Goal: Information Seeking & Learning: Learn about a topic

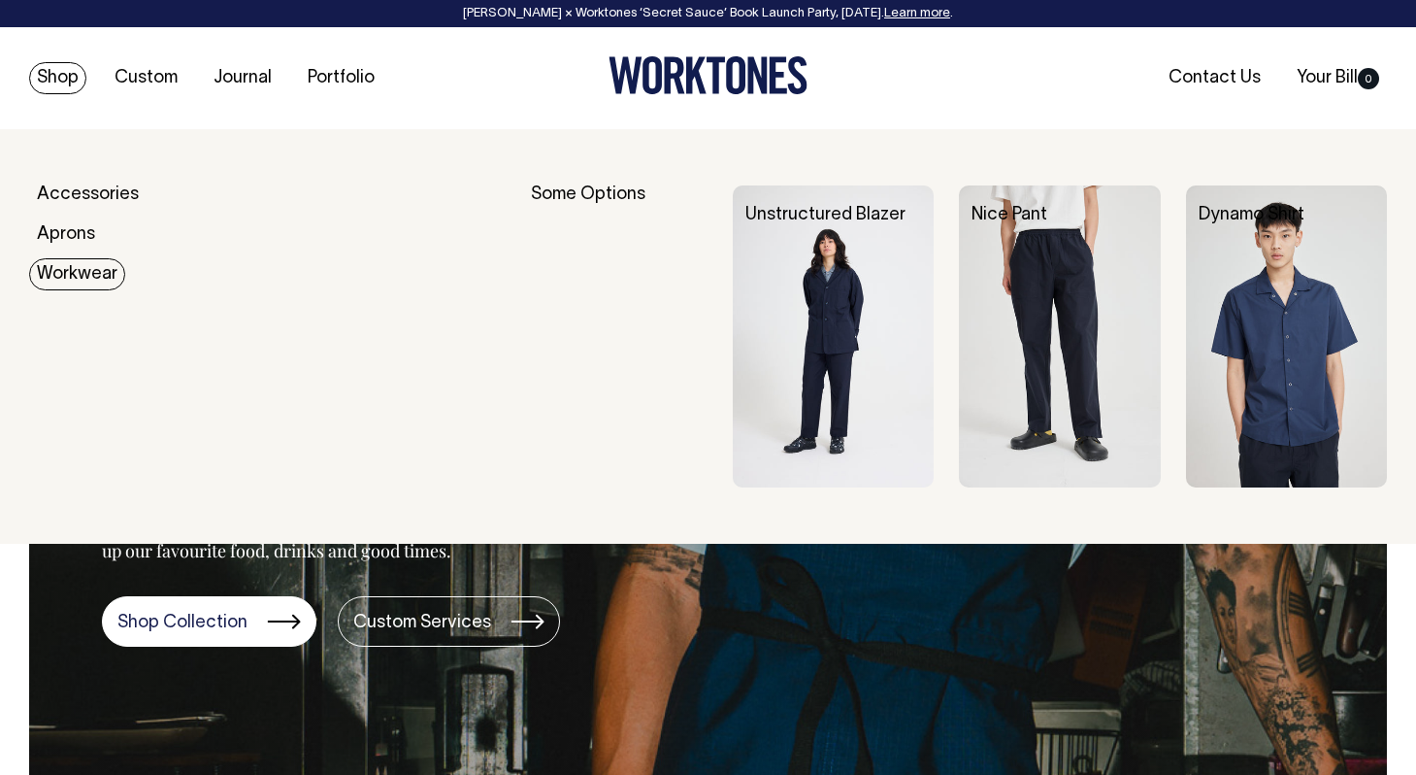
click at [67, 277] on link "Workwear" at bounding box center [77, 274] width 96 height 32
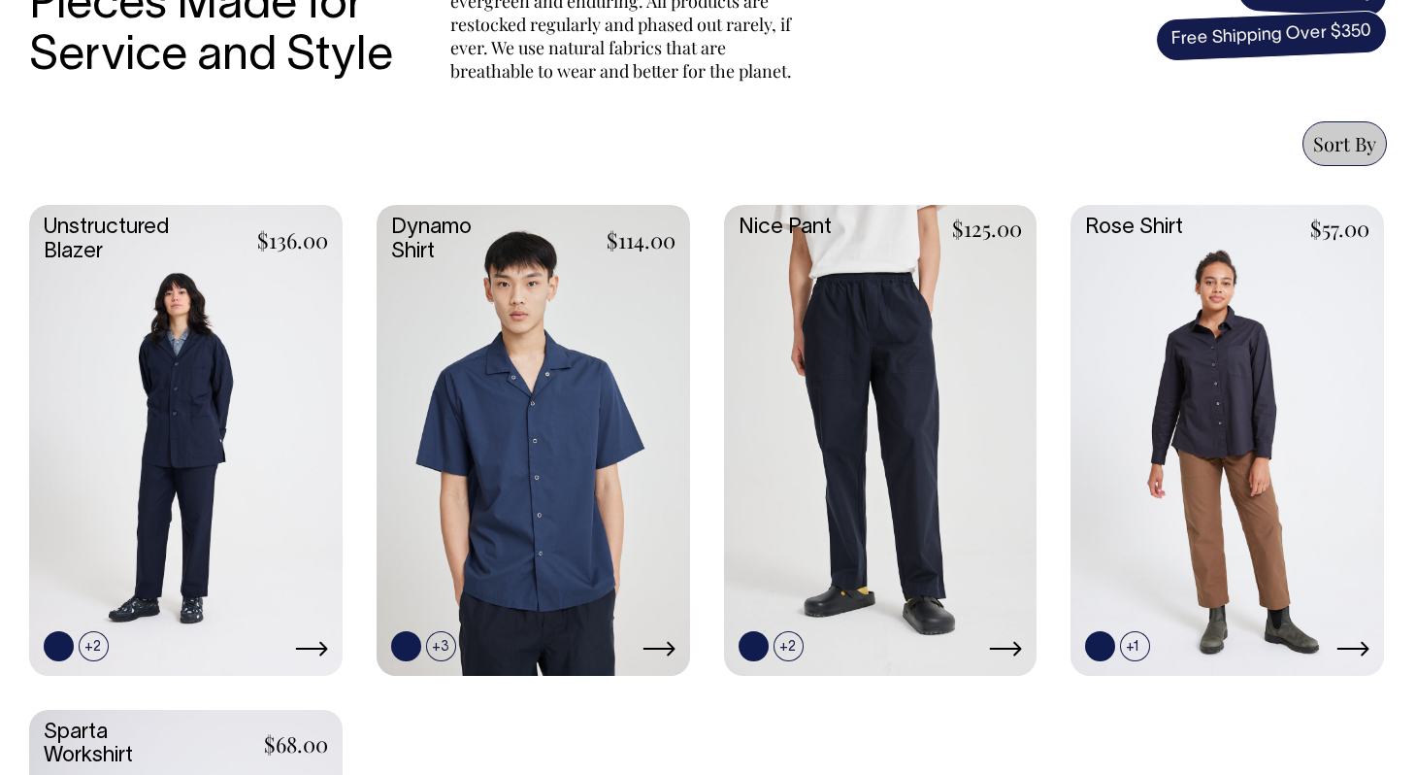
scroll to position [761, 0]
click at [185, 420] on link at bounding box center [186, 438] width 314 height 466
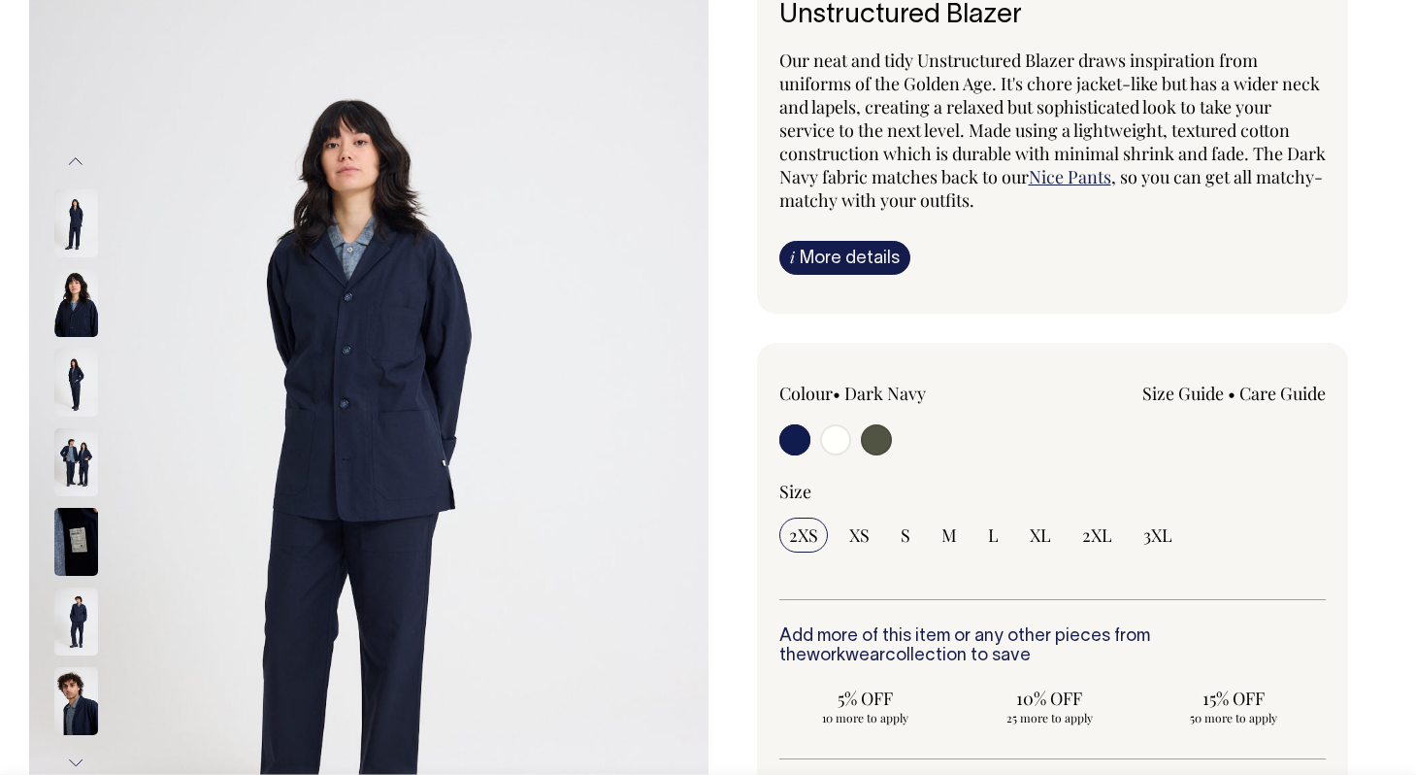
scroll to position [178, 0]
click at [86, 309] on img at bounding box center [76, 302] width 44 height 68
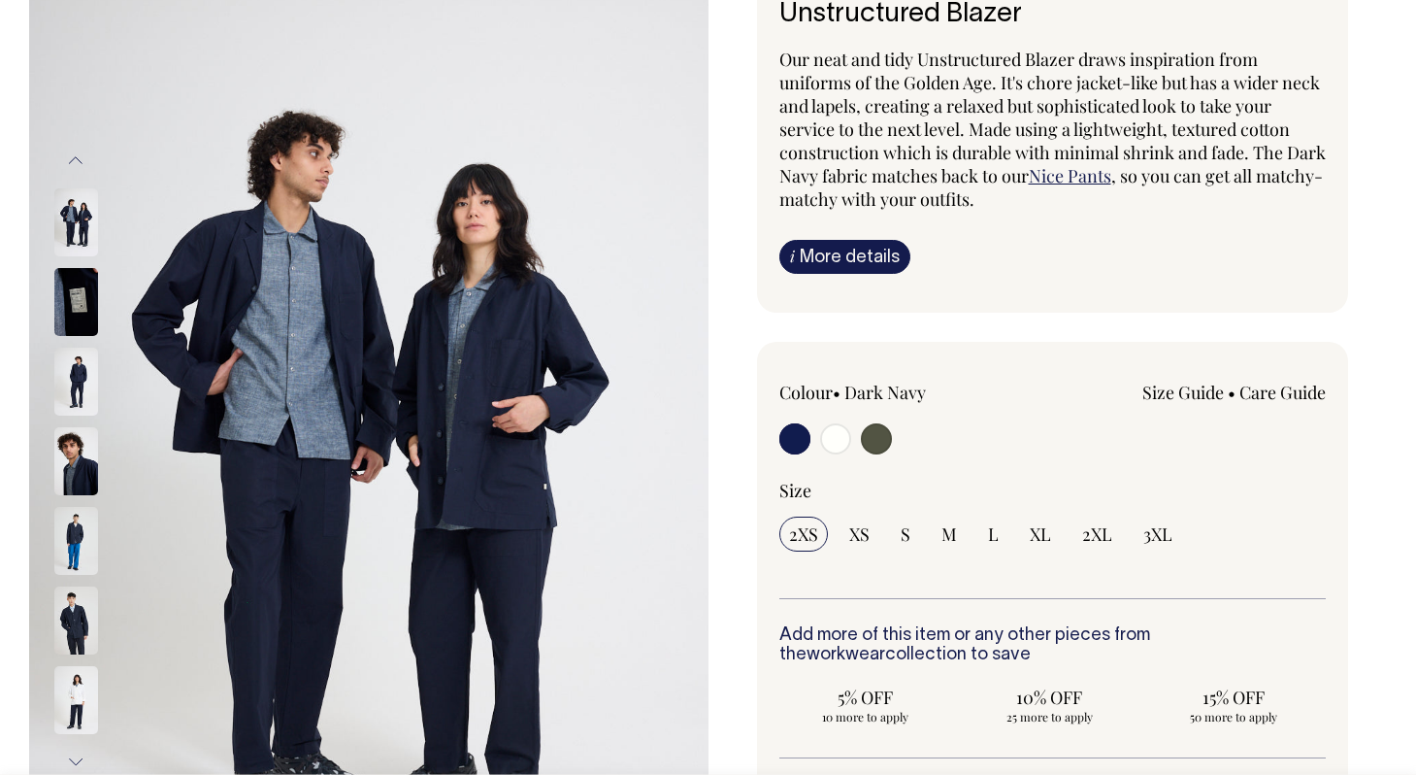
click at [80, 288] on img at bounding box center [76, 302] width 44 height 68
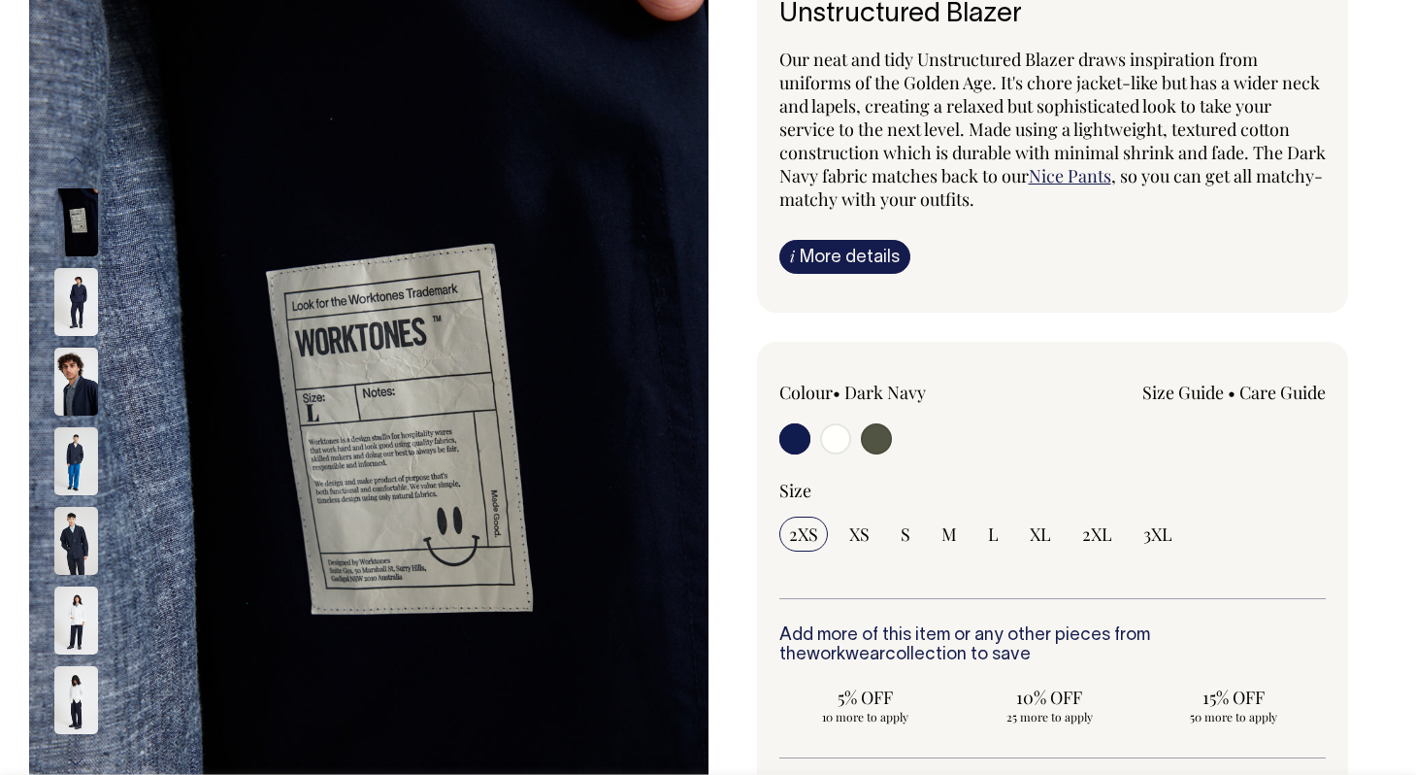
click at [74, 296] on img at bounding box center [76, 302] width 44 height 68
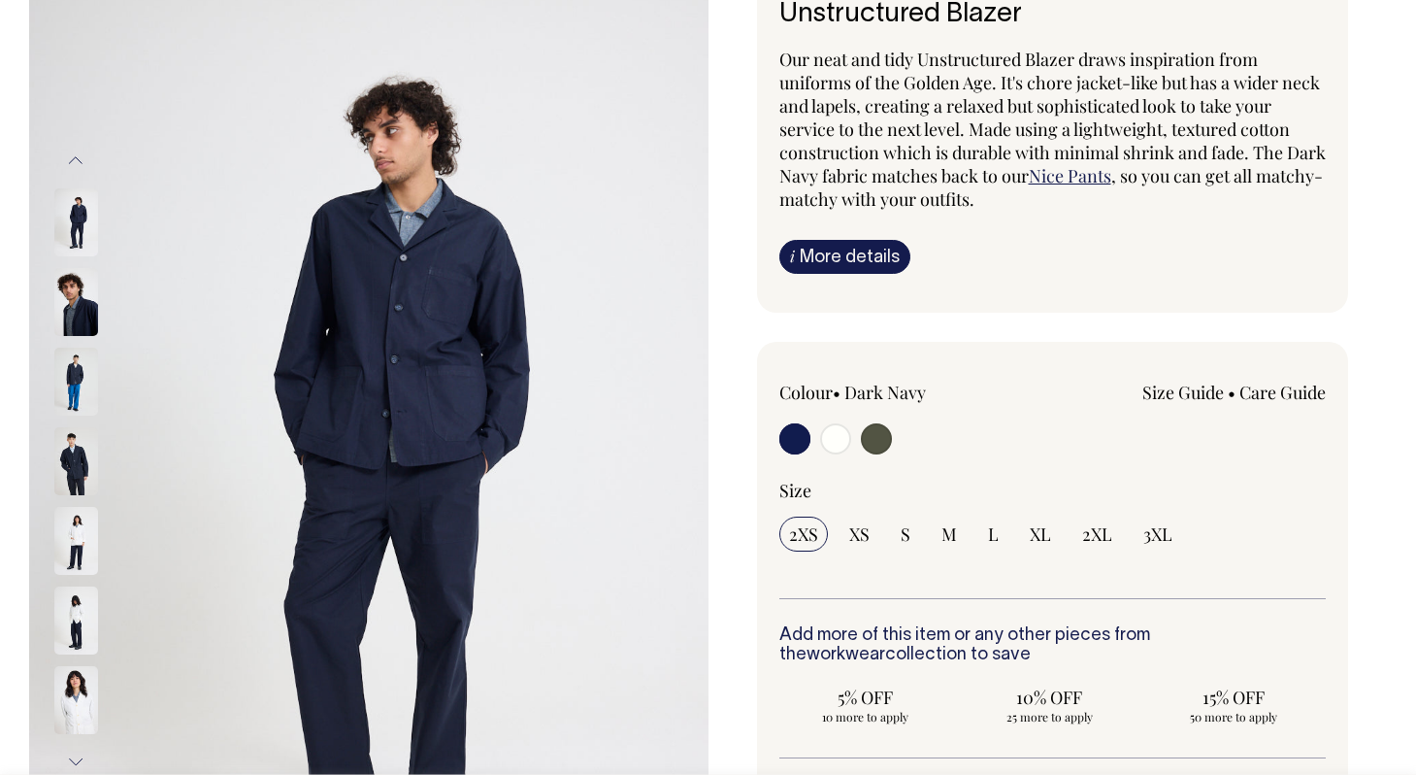
click at [74, 296] on img at bounding box center [76, 302] width 44 height 68
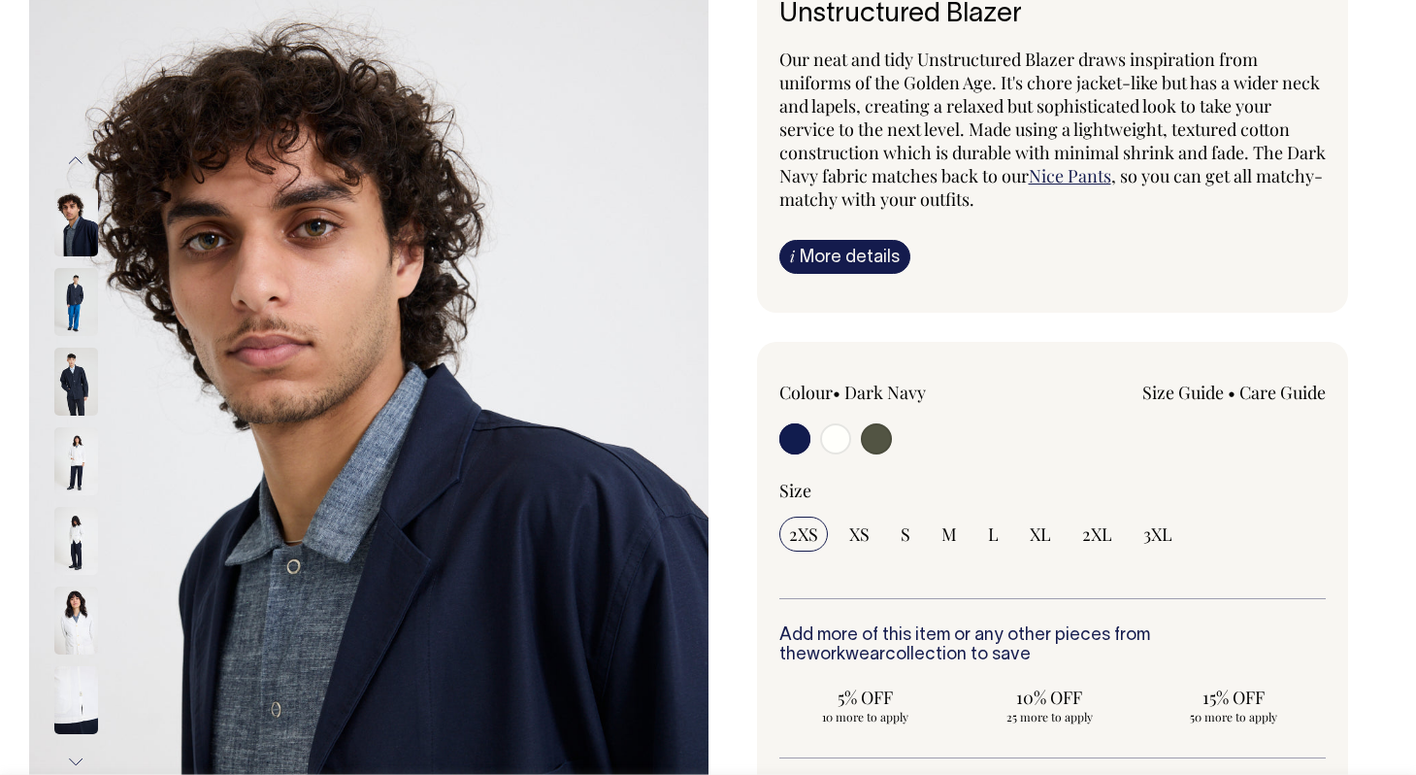
click at [74, 296] on img at bounding box center [76, 302] width 44 height 68
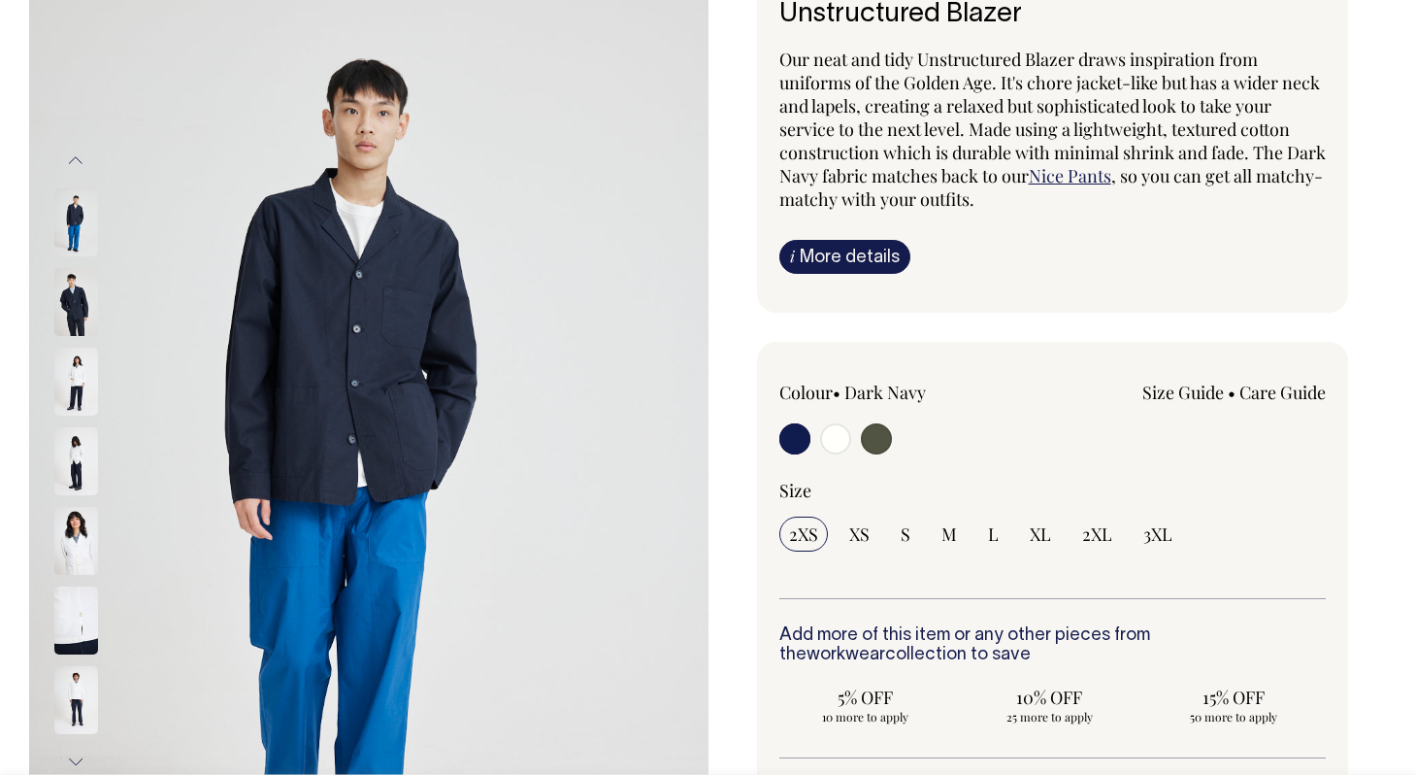
click at [74, 296] on img at bounding box center [76, 302] width 44 height 68
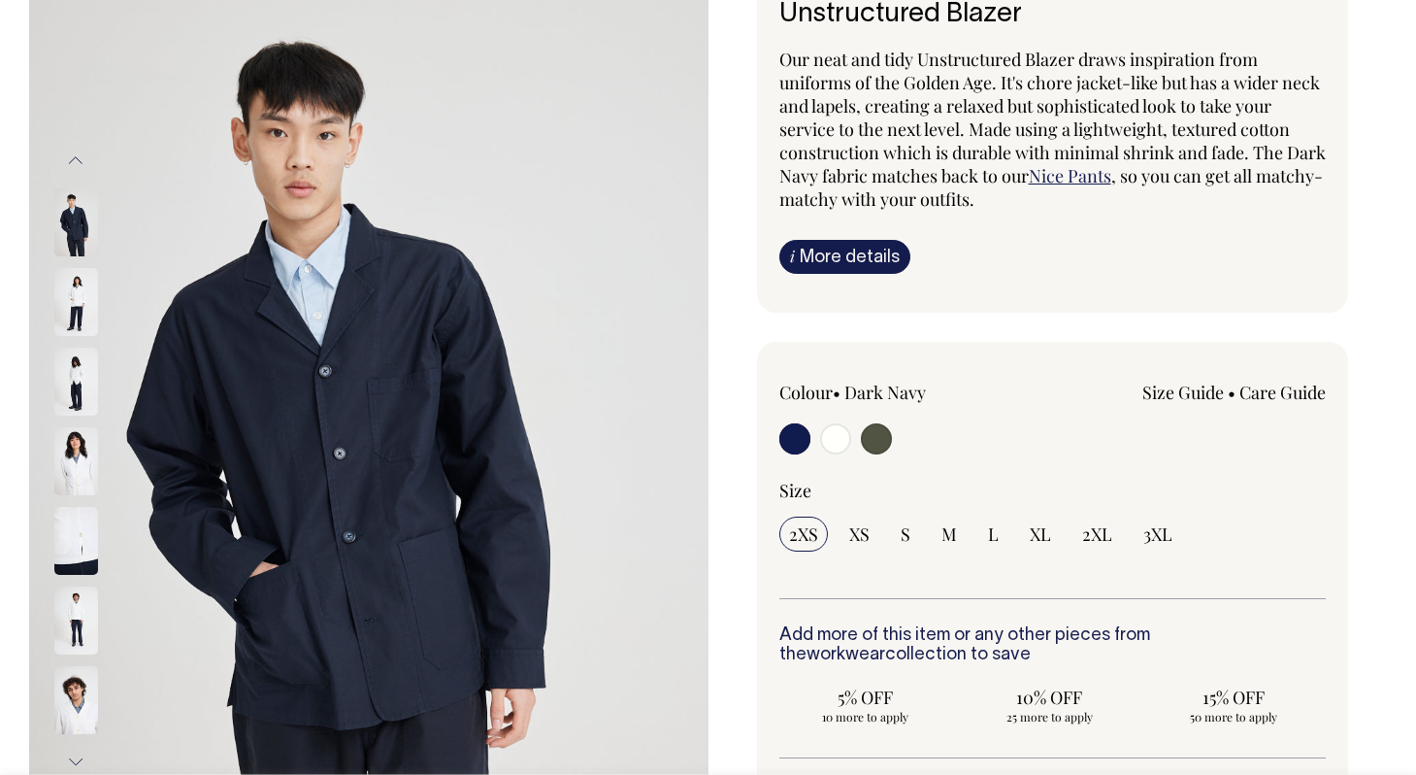
click at [74, 296] on img at bounding box center [76, 302] width 44 height 68
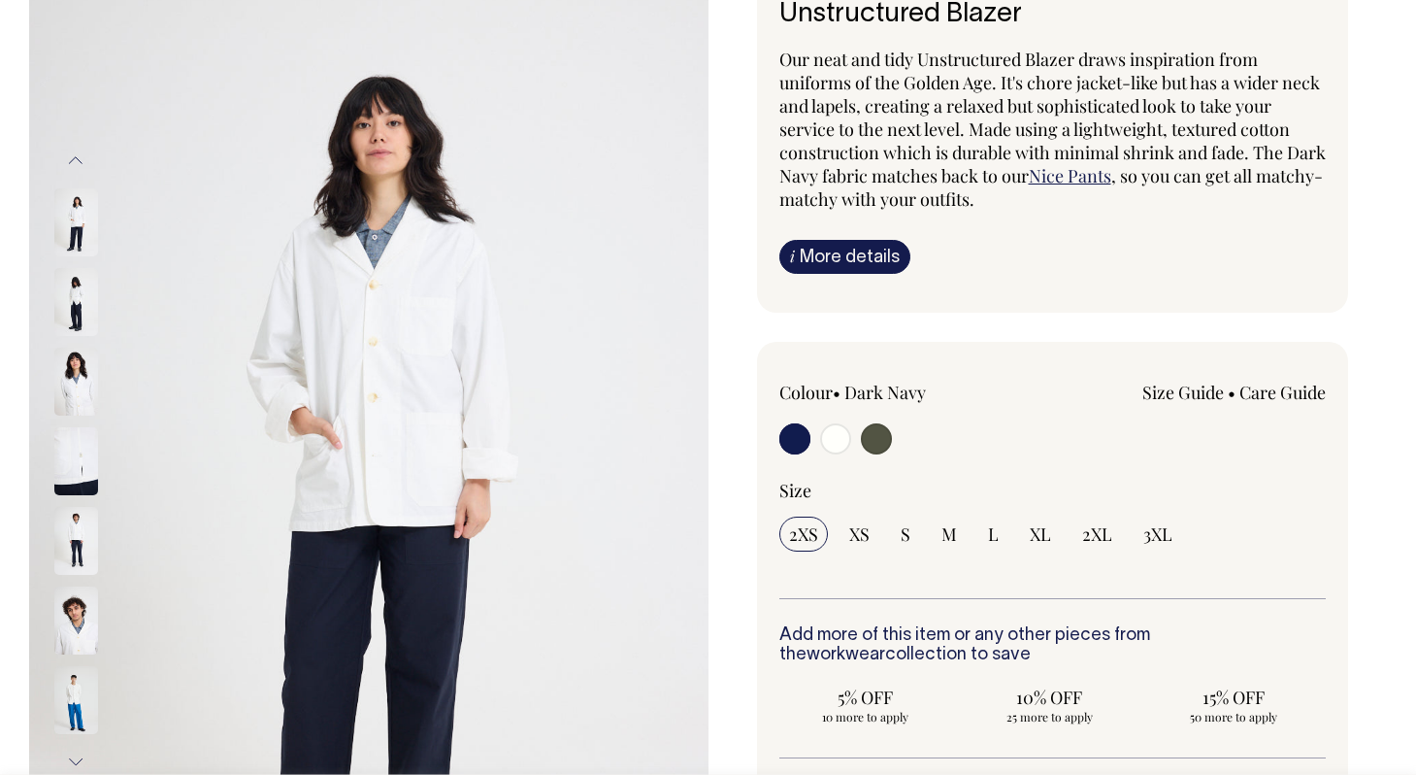
click at [74, 296] on img at bounding box center [76, 302] width 44 height 68
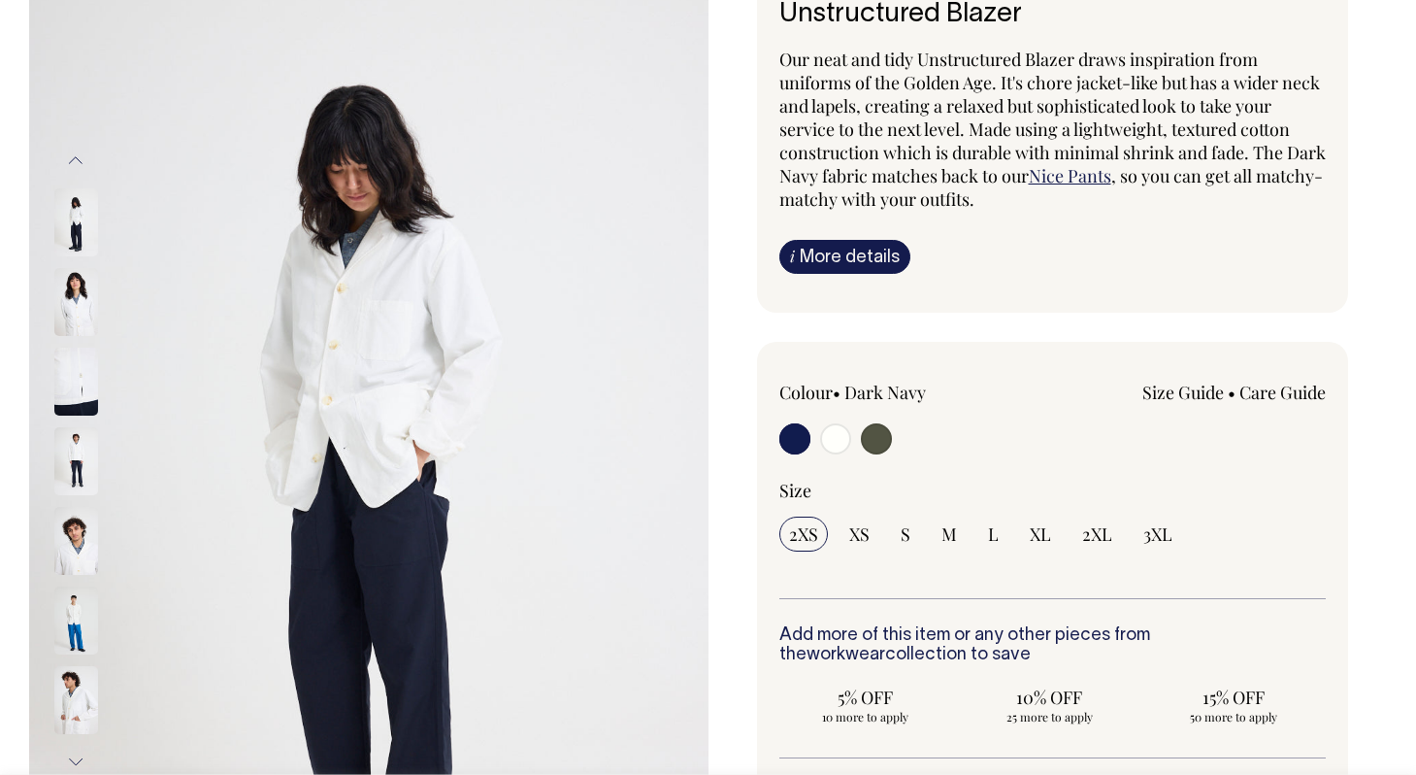
click at [74, 296] on img at bounding box center [76, 302] width 44 height 68
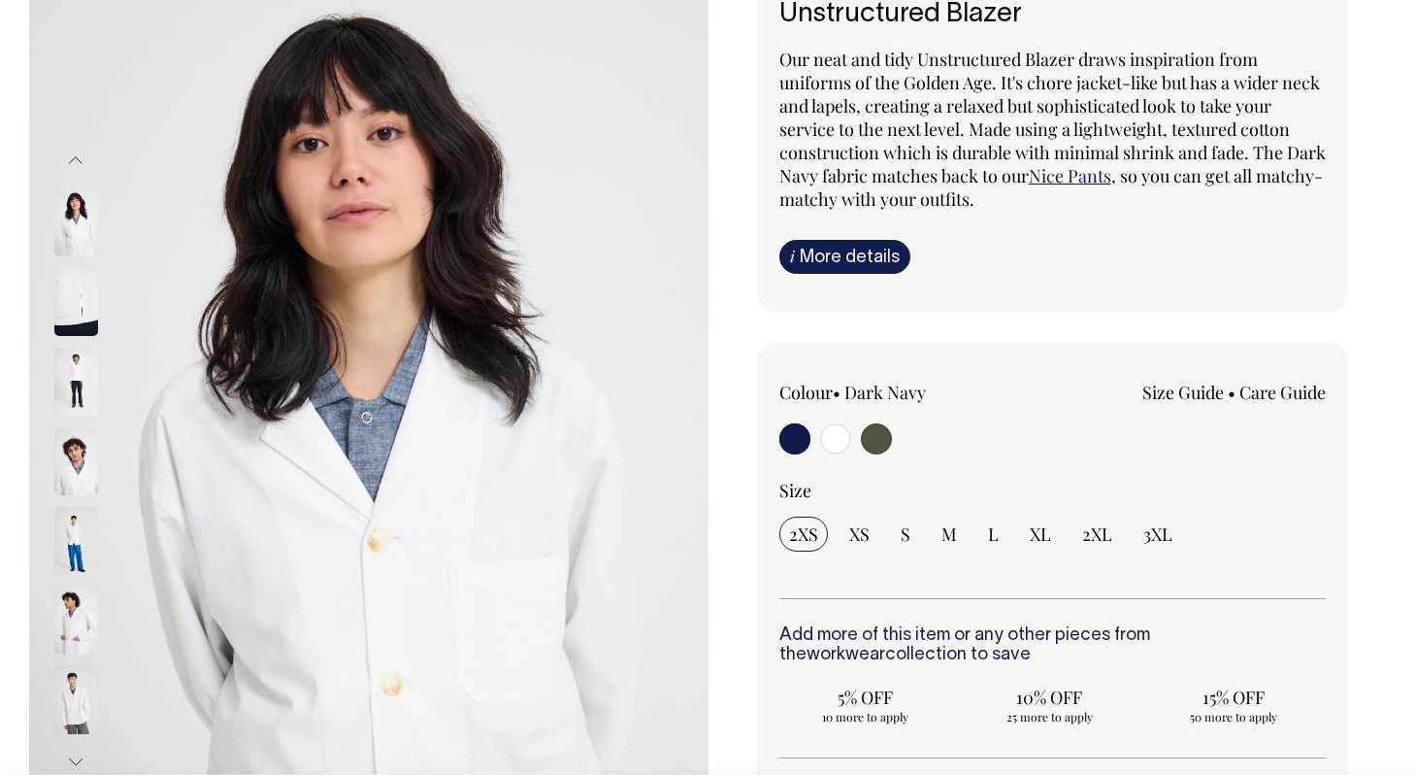
click at [74, 296] on img at bounding box center [76, 302] width 44 height 68
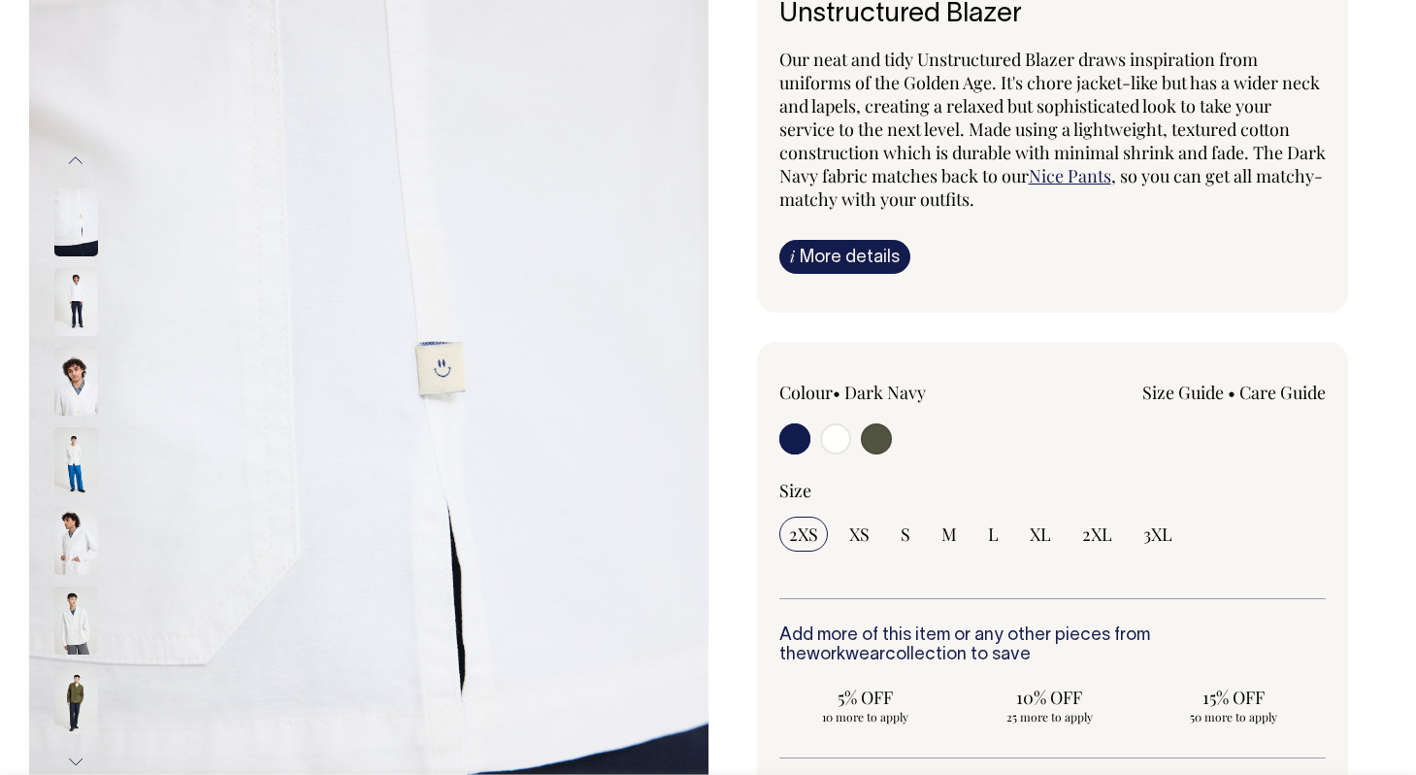
click at [74, 296] on img at bounding box center [76, 302] width 44 height 68
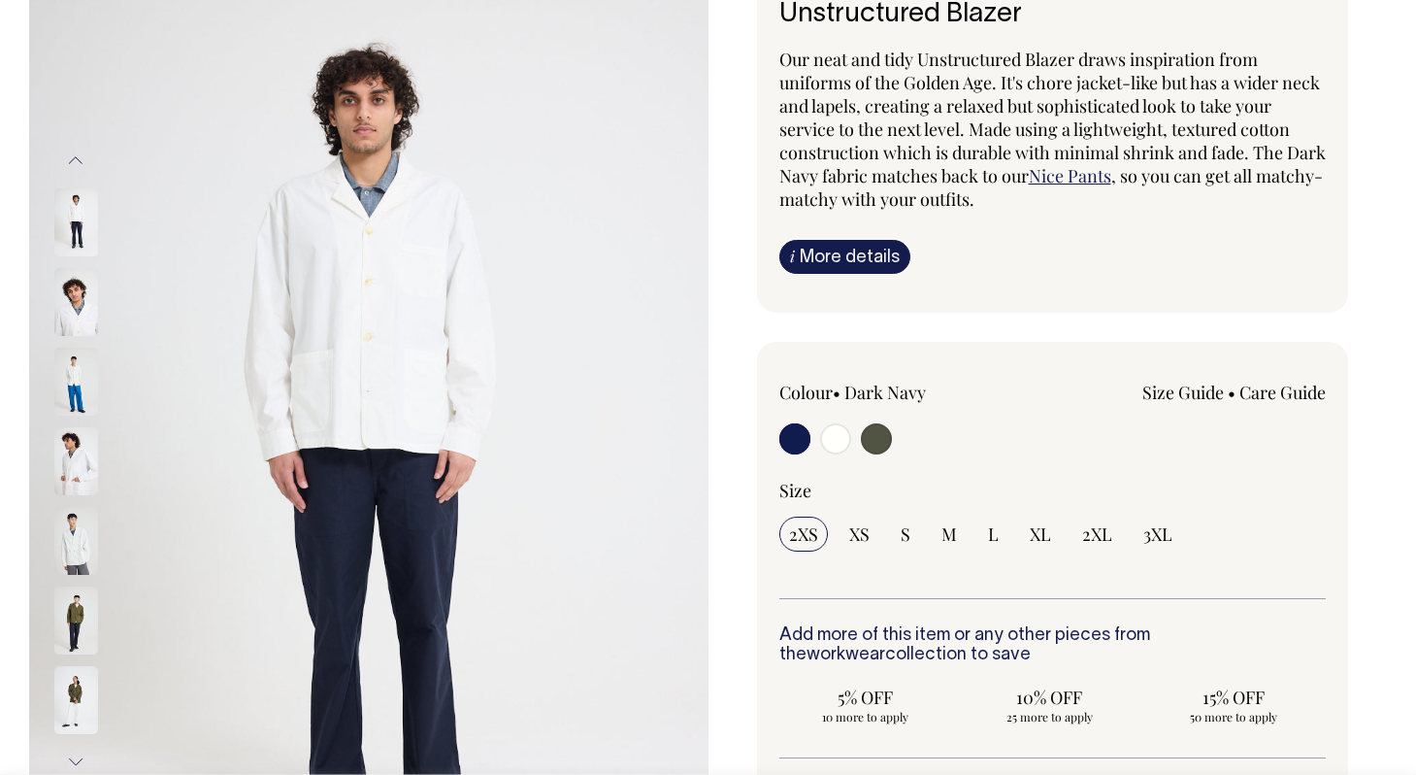
click at [74, 296] on img at bounding box center [76, 302] width 44 height 68
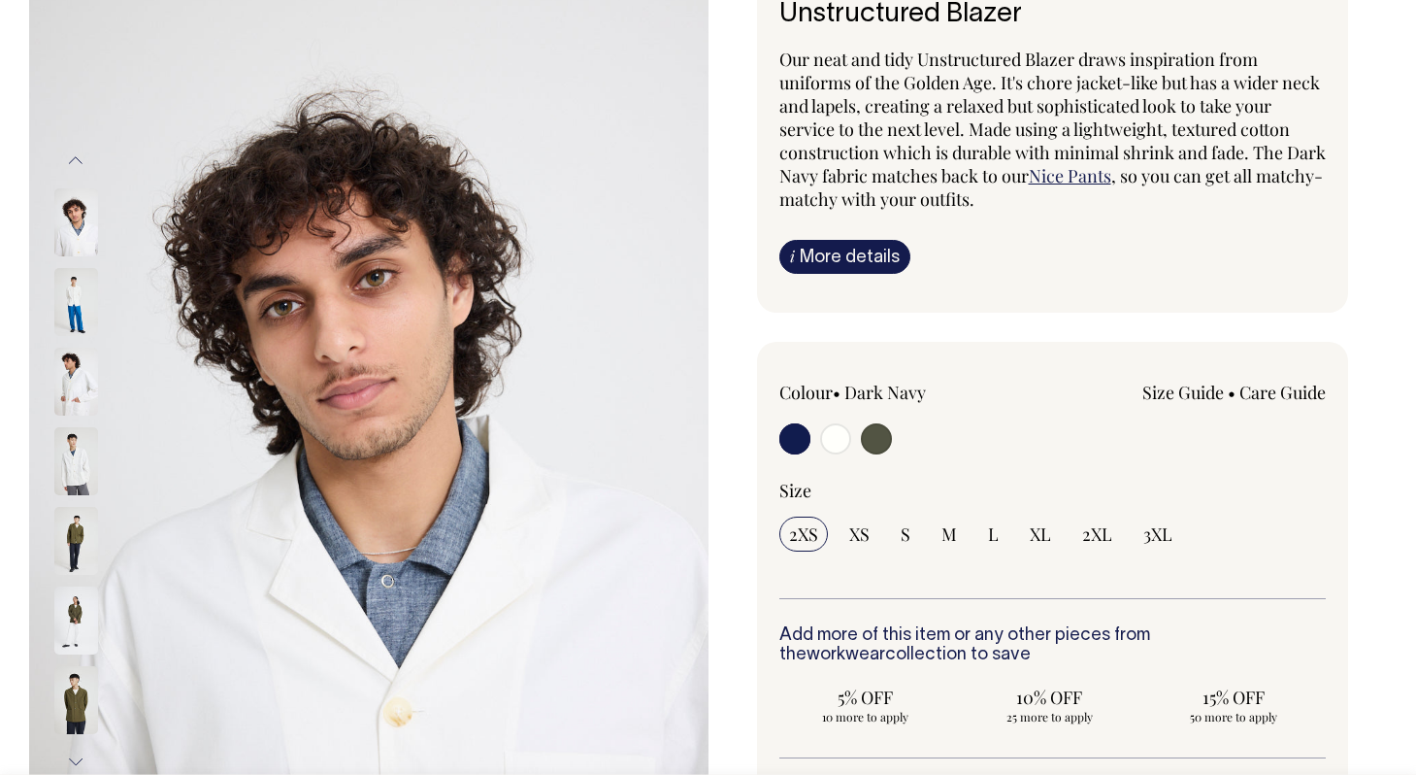
click at [74, 296] on img at bounding box center [76, 302] width 44 height 68
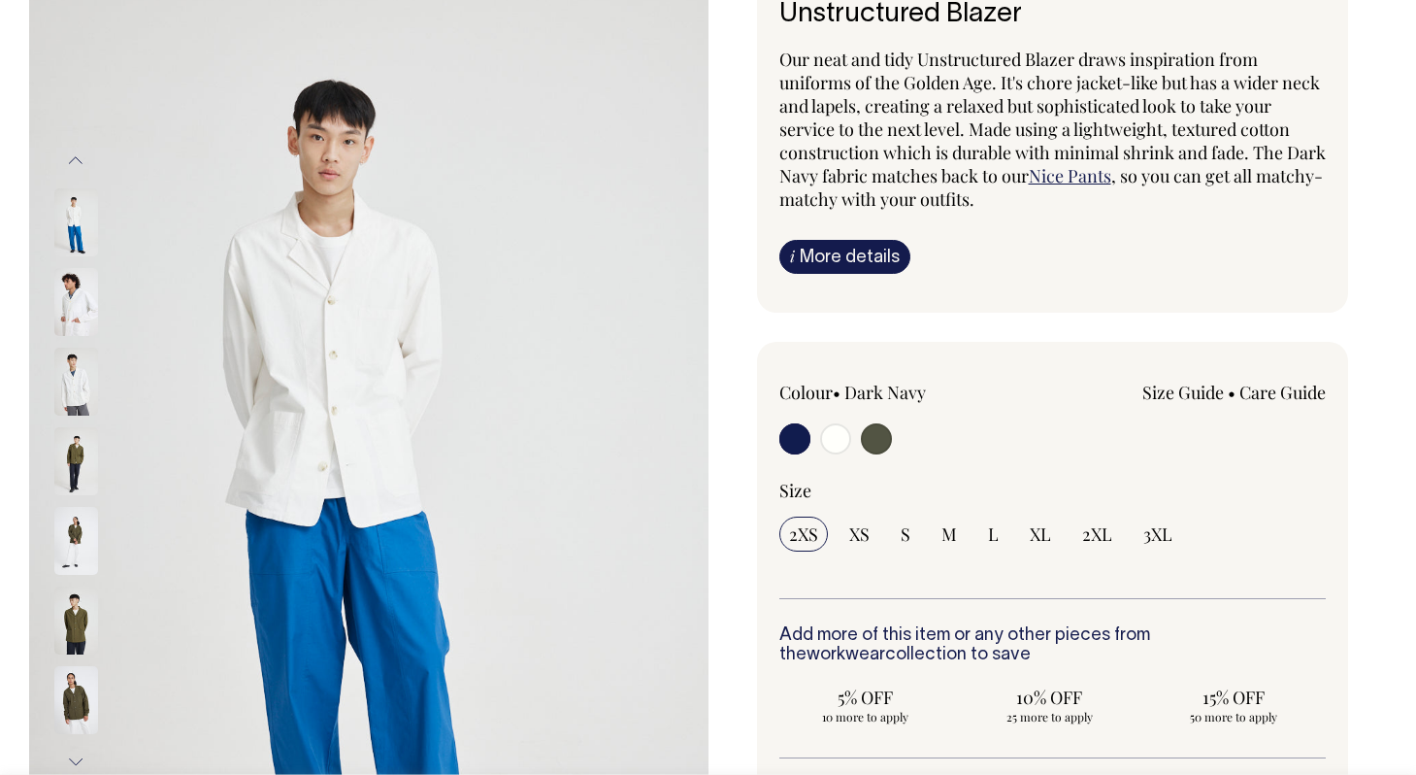
click at [74, 296] on img at bounding box center [76, 302] width 44 height 68
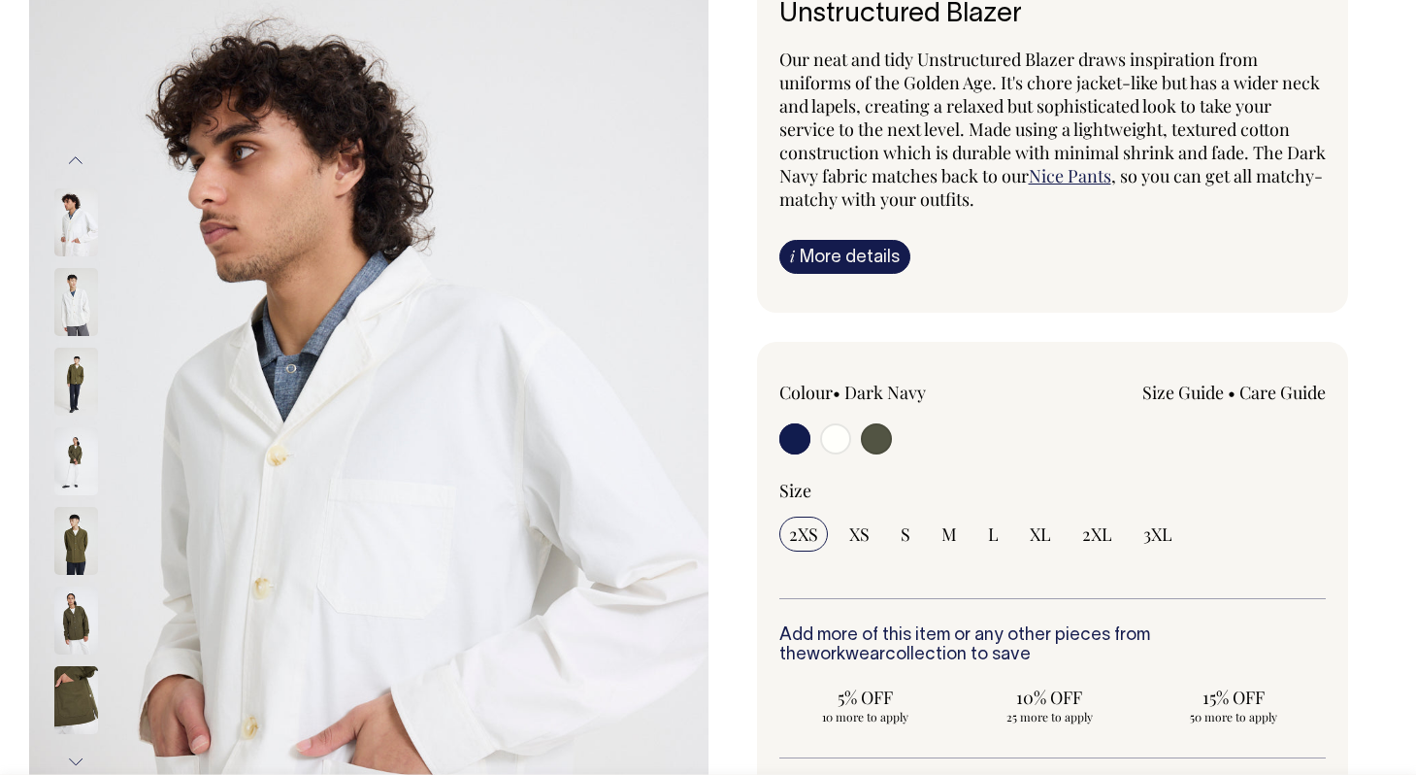
click at [74, 296] on img at bounding box center [76, 302] width 44 height 68
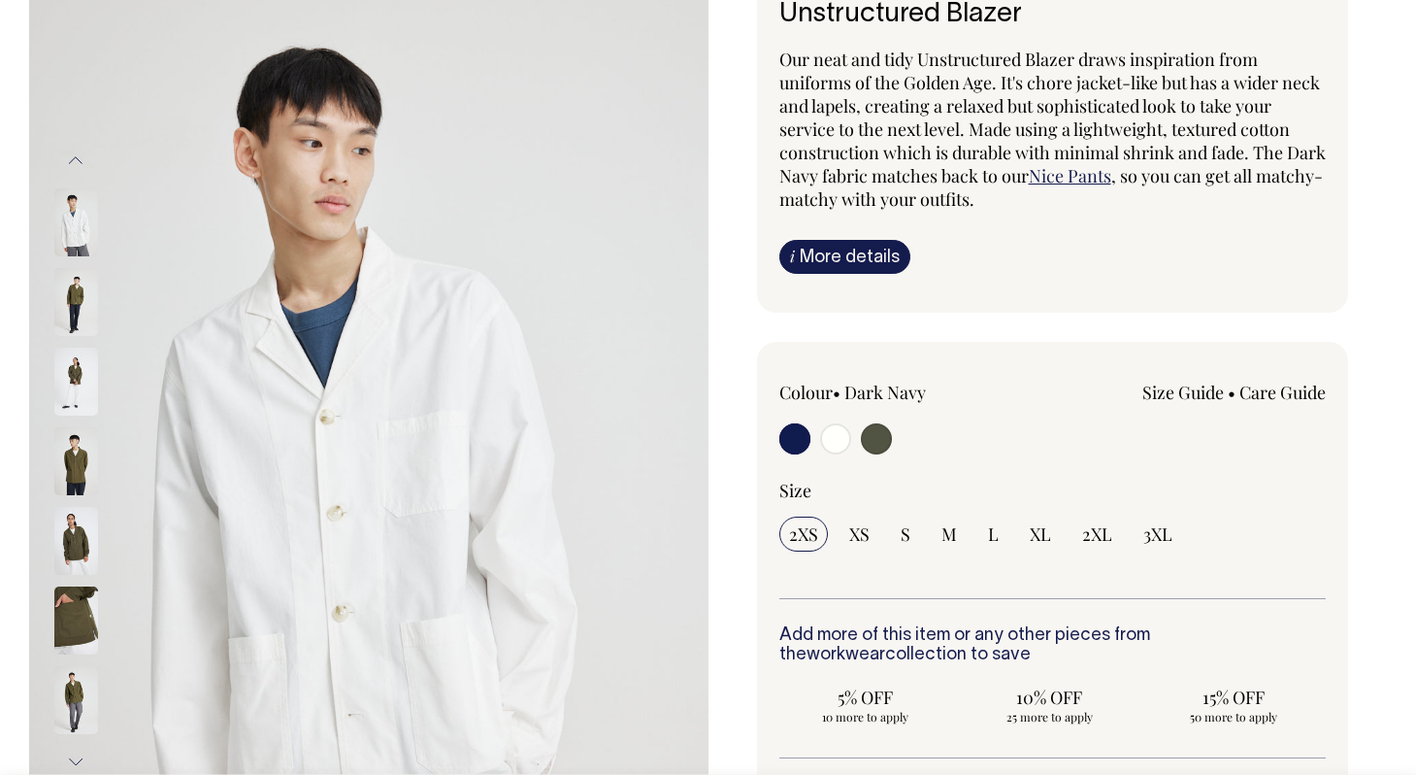
click at [74, 296] on img at bounding box center [76, 302] width 44 height 68
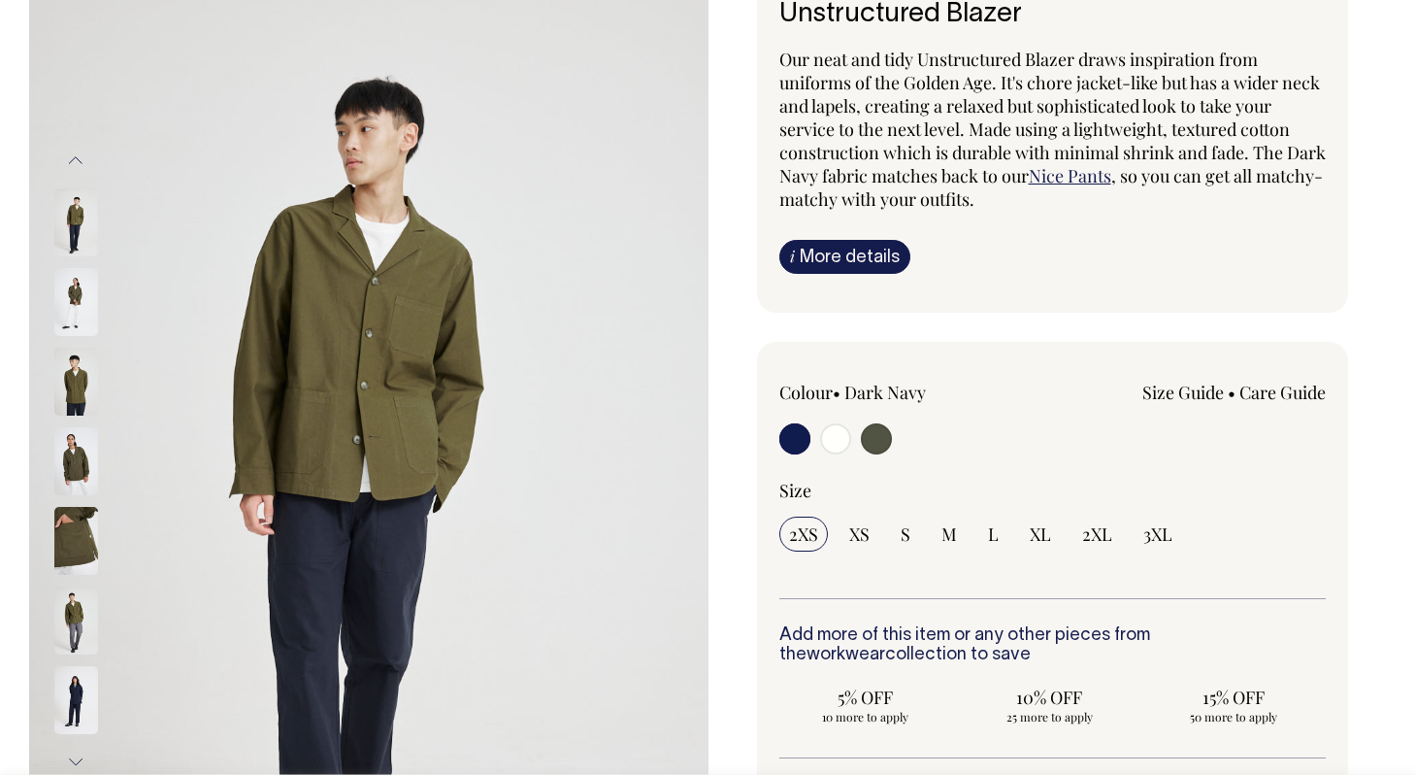
click at [74, 296] on img at bounding box center [76, 302] width 44 height 68
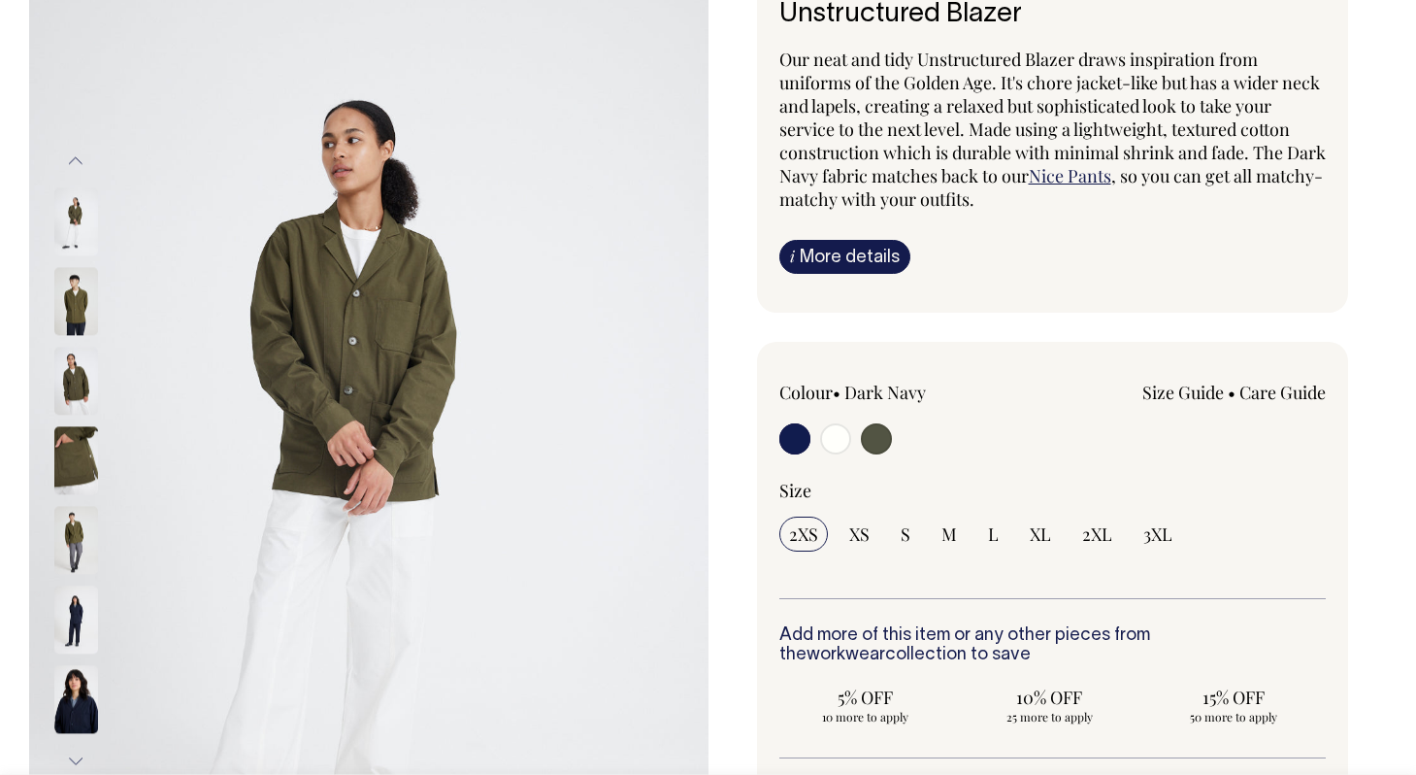
click at [74, 296] on img at bounding box center [76, 302] width 44 height 68
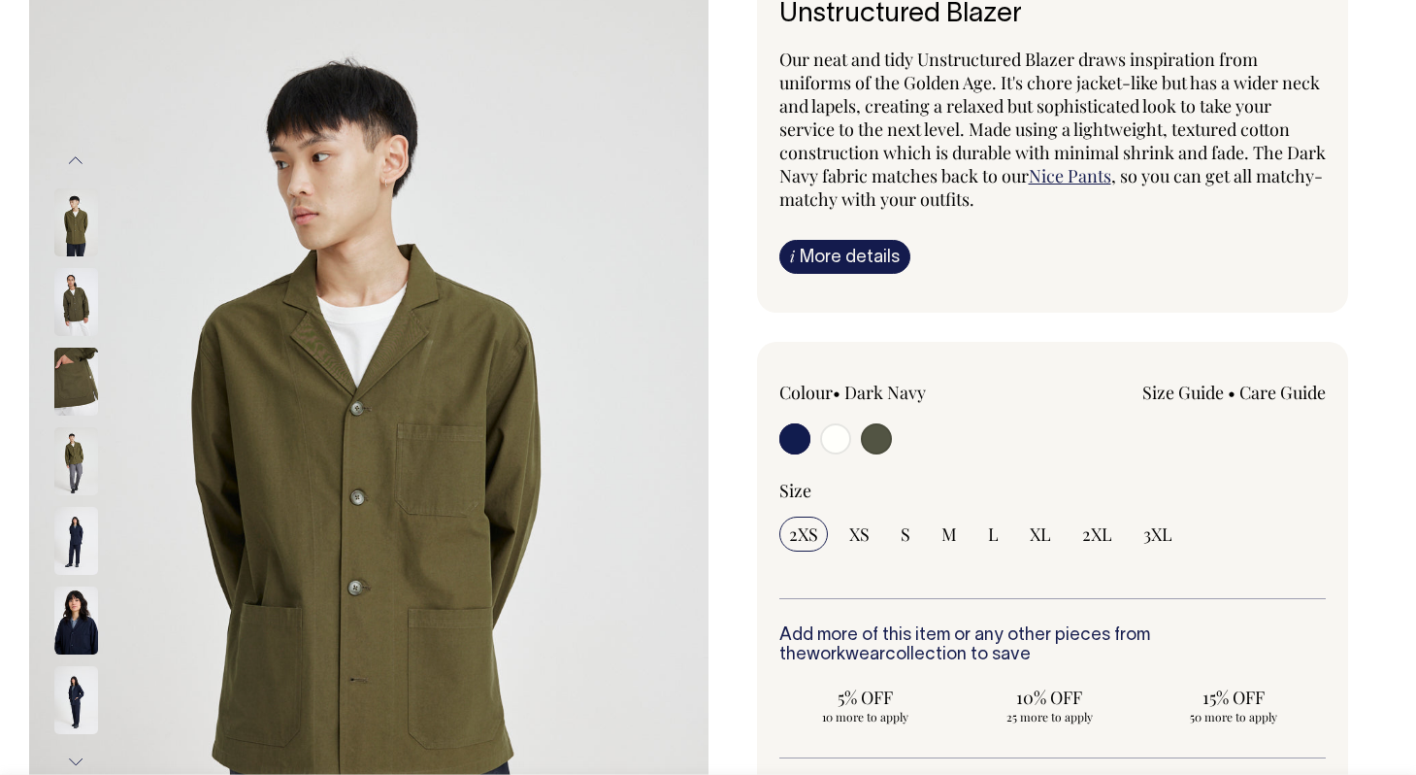
click at [74, 296] on img at bounding box center [76, 302] width 44 height 68
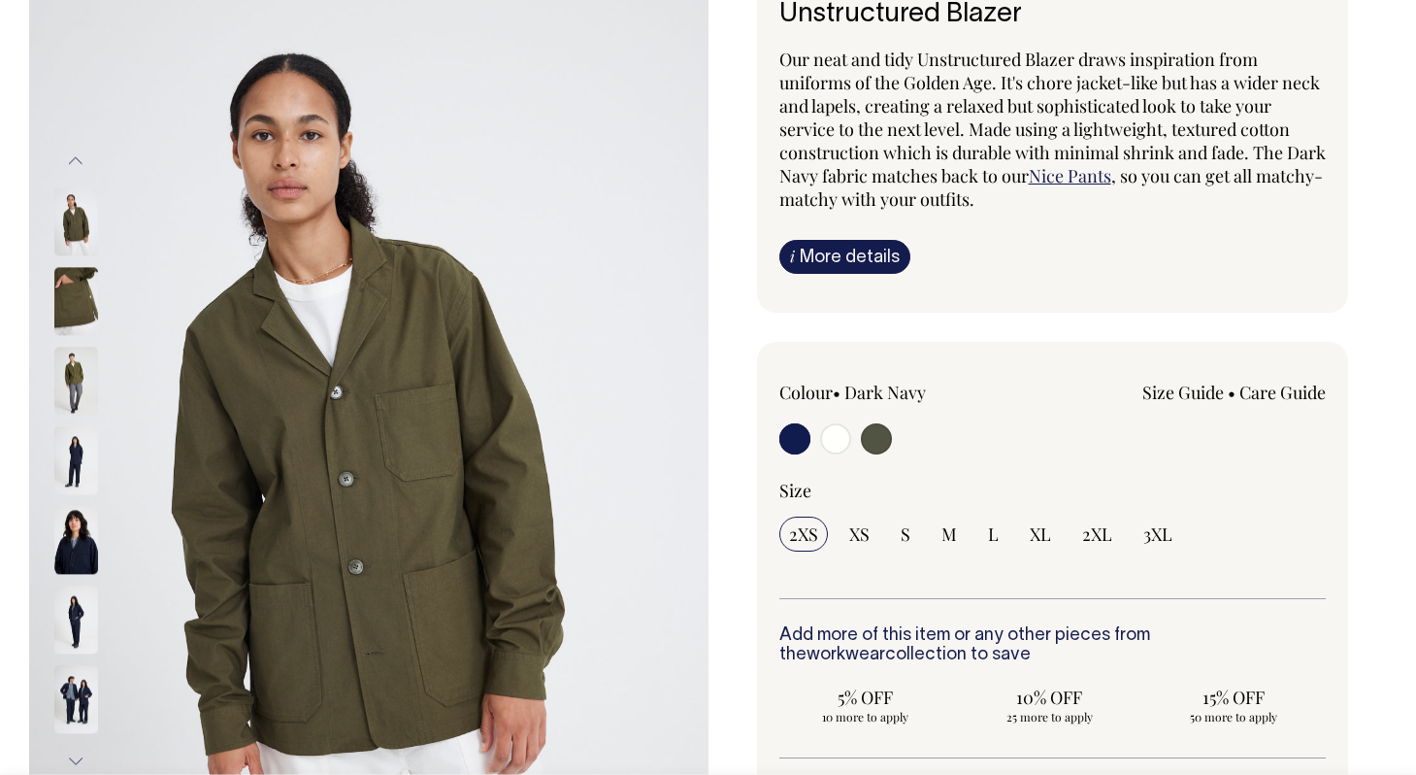
click at [74, 296] on img at bounding box center [76, 302] width 44 height 68
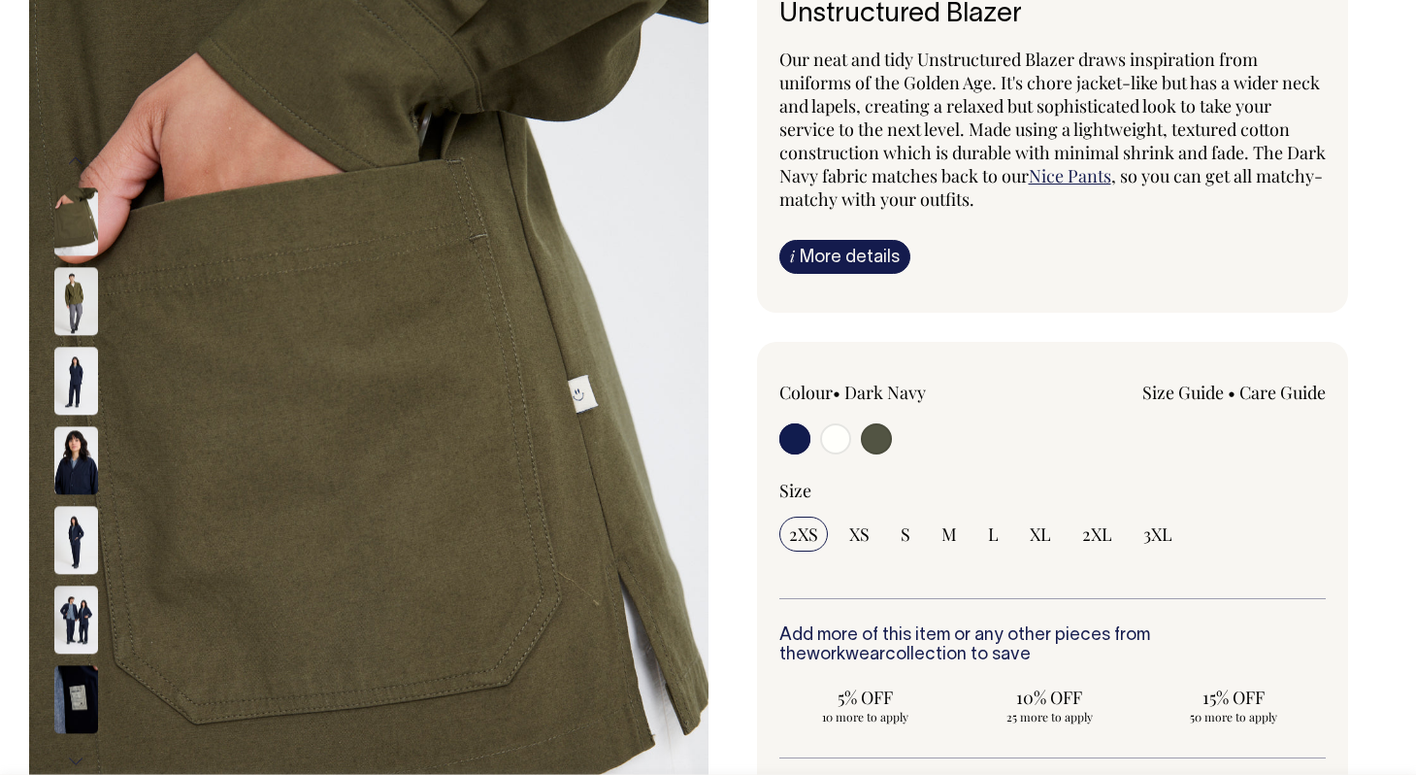
click at [74, 296] on img at bounding box center [76, 302] width 44 height 68
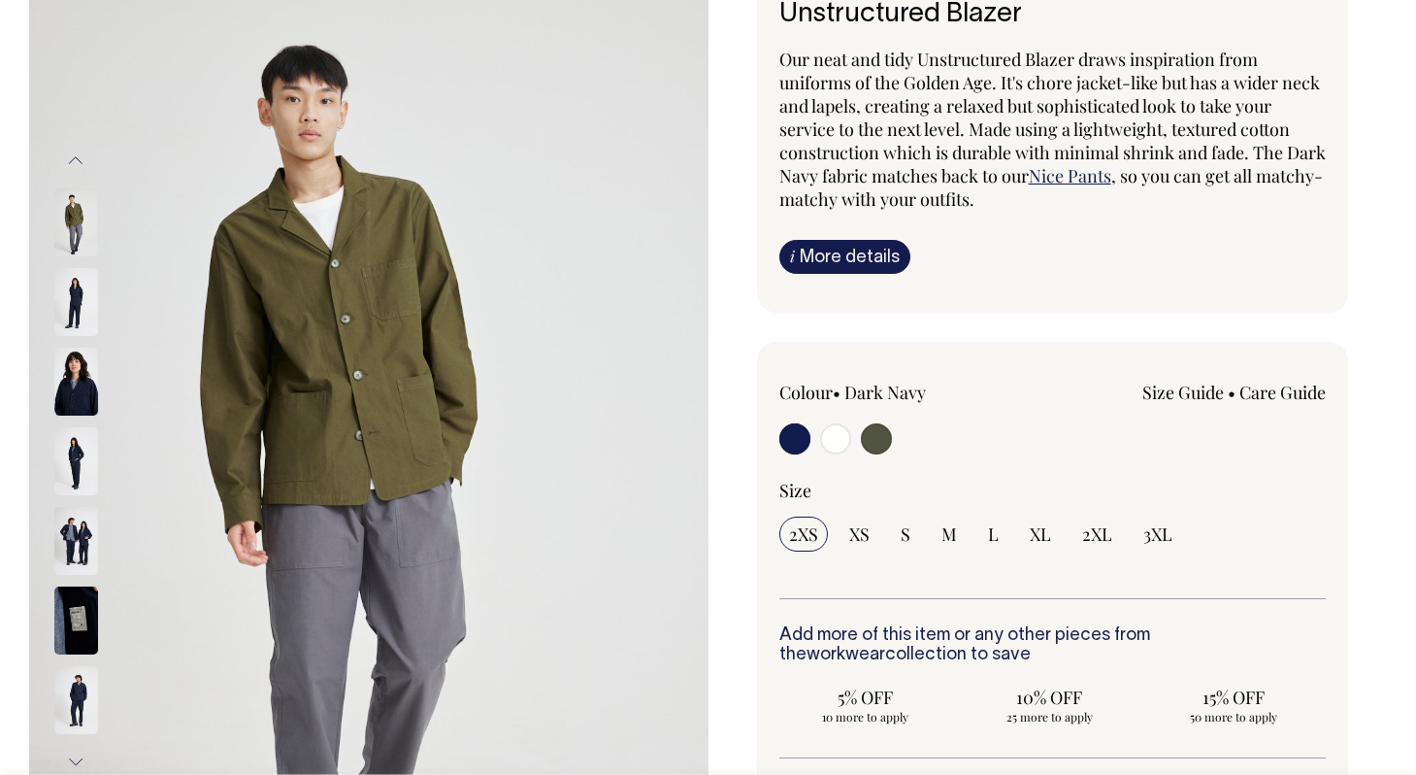
click at [74, 296] on img at bounding box center [76, 302] width 44 height 68
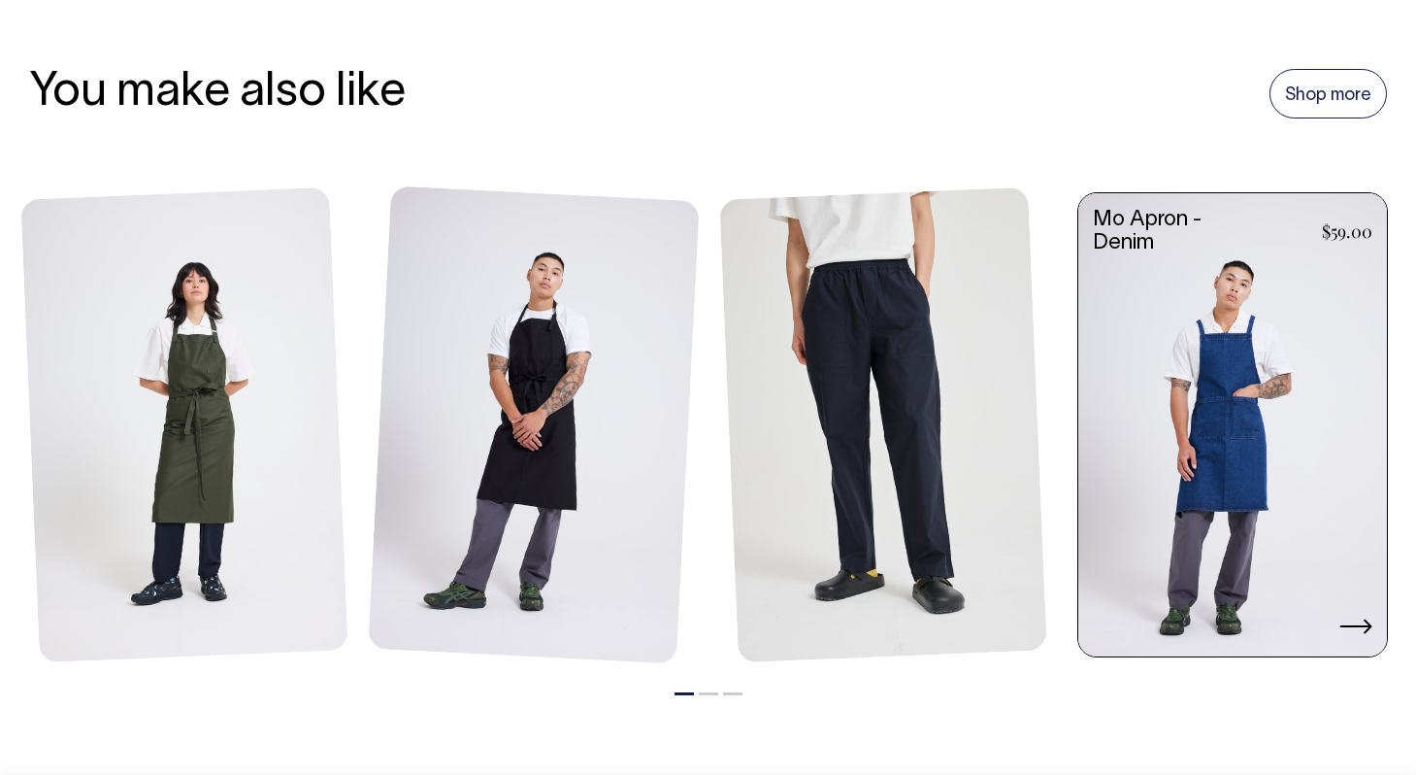
scroll to position [2209, 0]
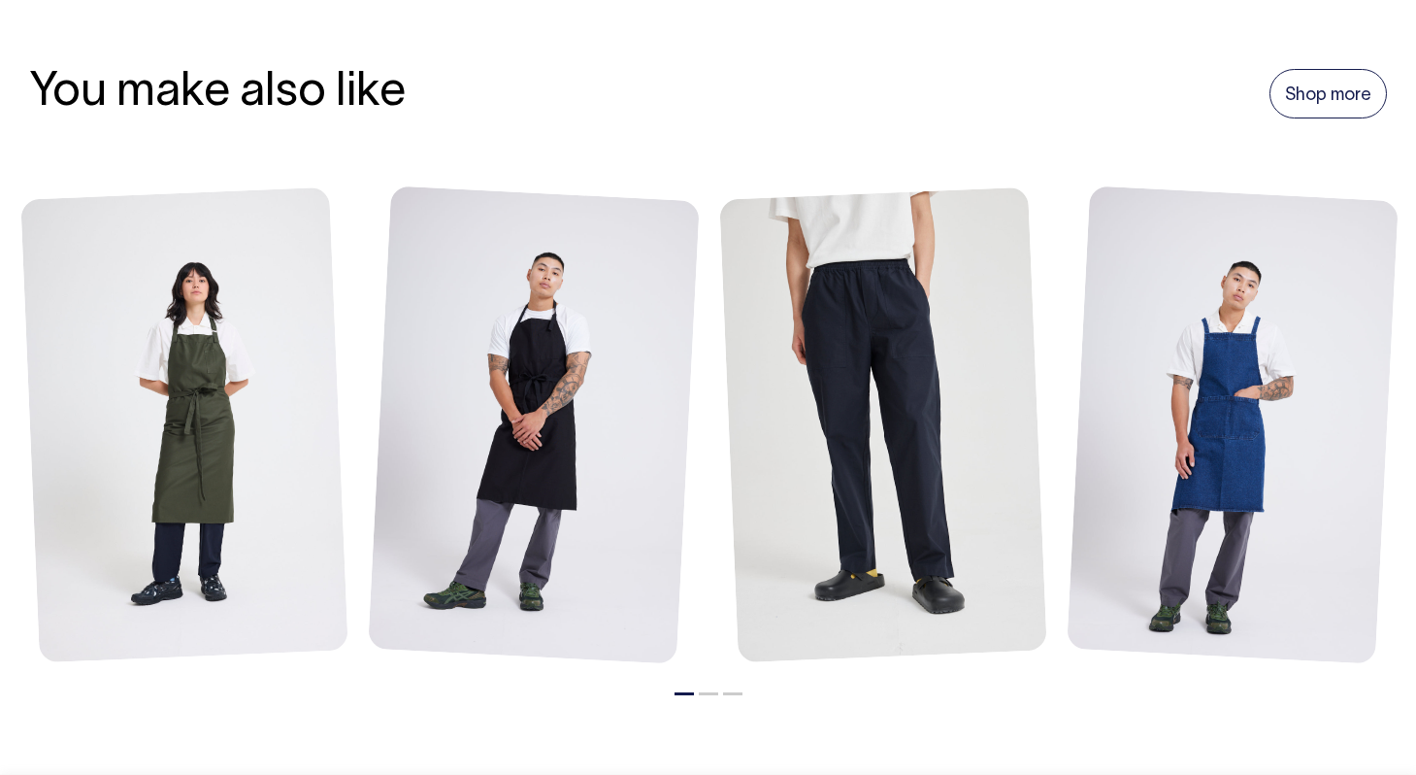
click at [708, 692] on button "2" at bounding box center [708, 693] width 19 height 3
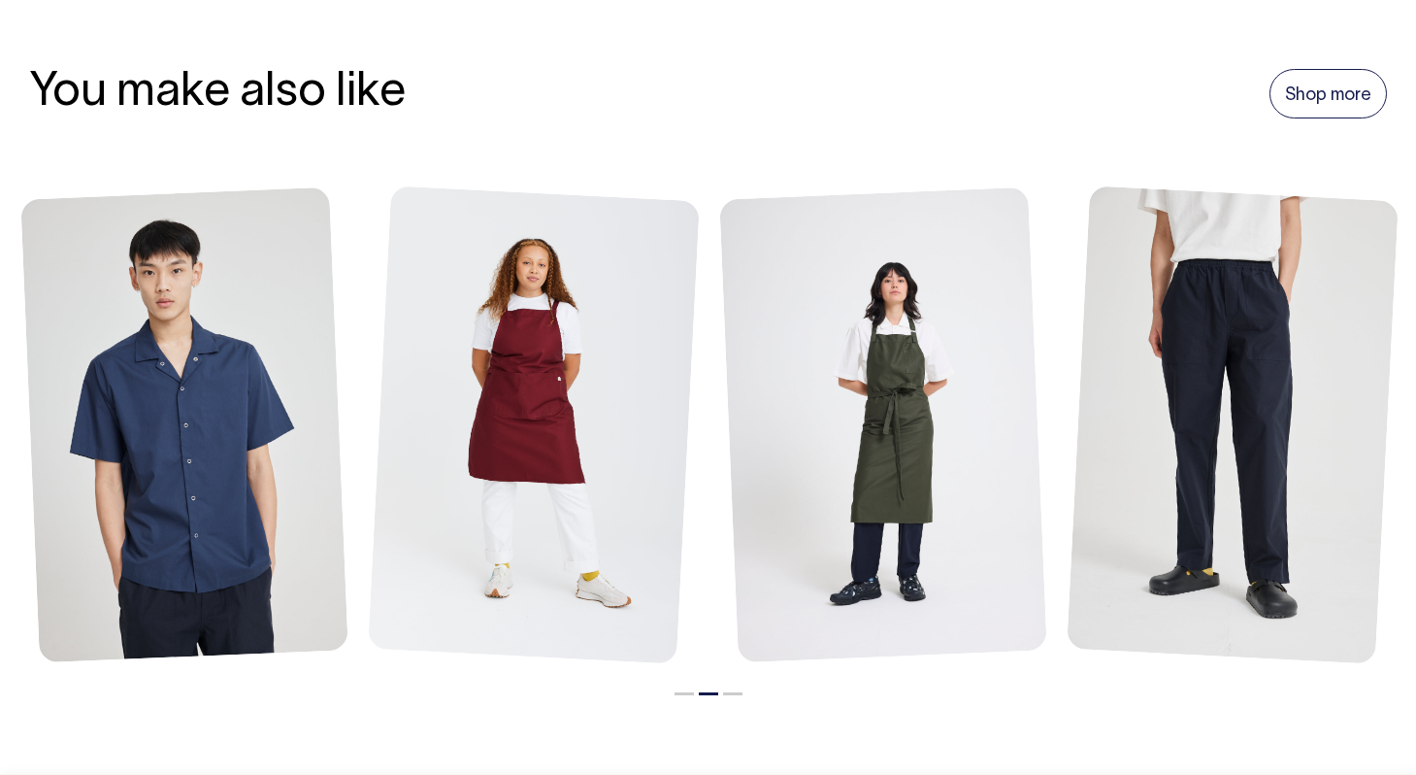
click at [739, 693] on button "3" at bounding box center [732, 693] width 19 height 3
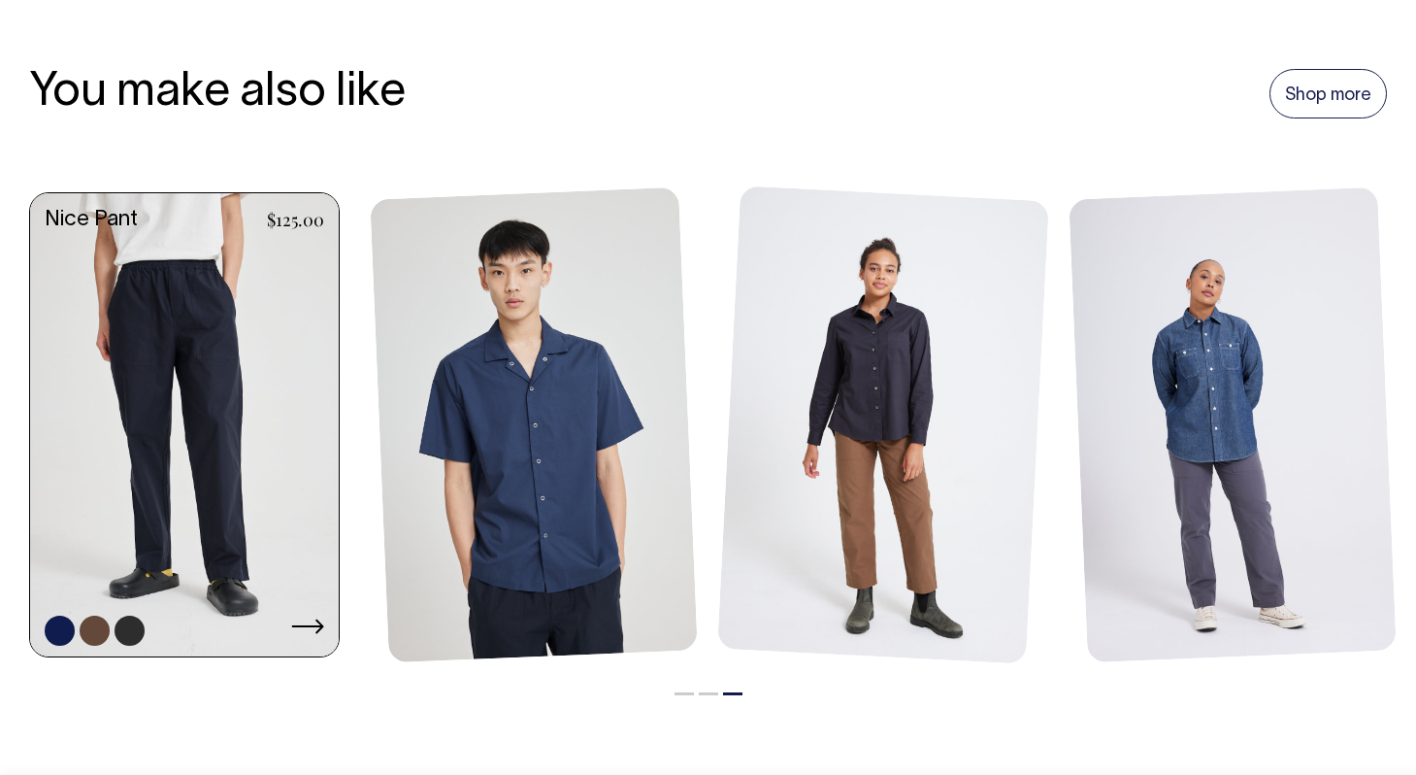
click at [235, 400] on link at bounding box center [184, 426] width 309 height 467
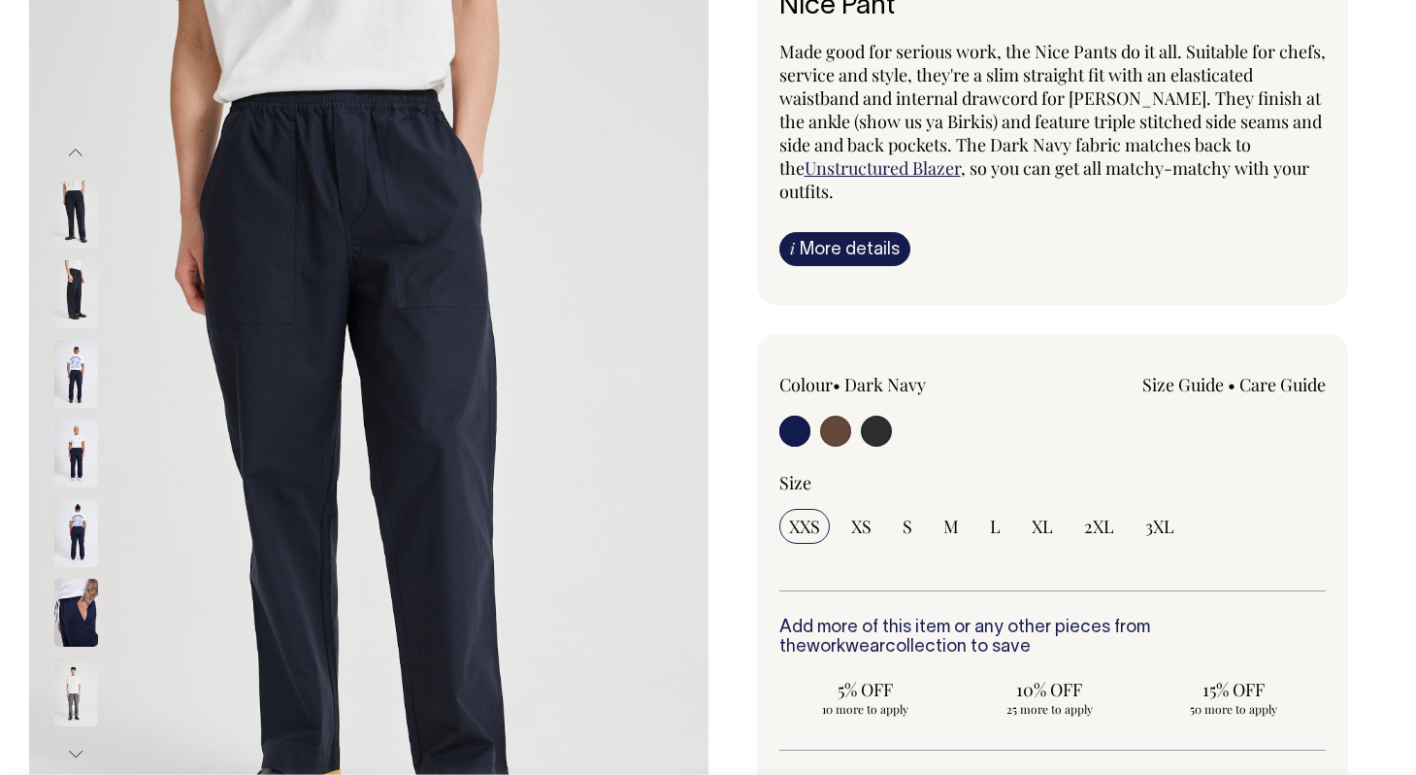
scroll to position [185, 0]
click at [67, 269] on img at bounding box center [76, 294] width 44 height 68
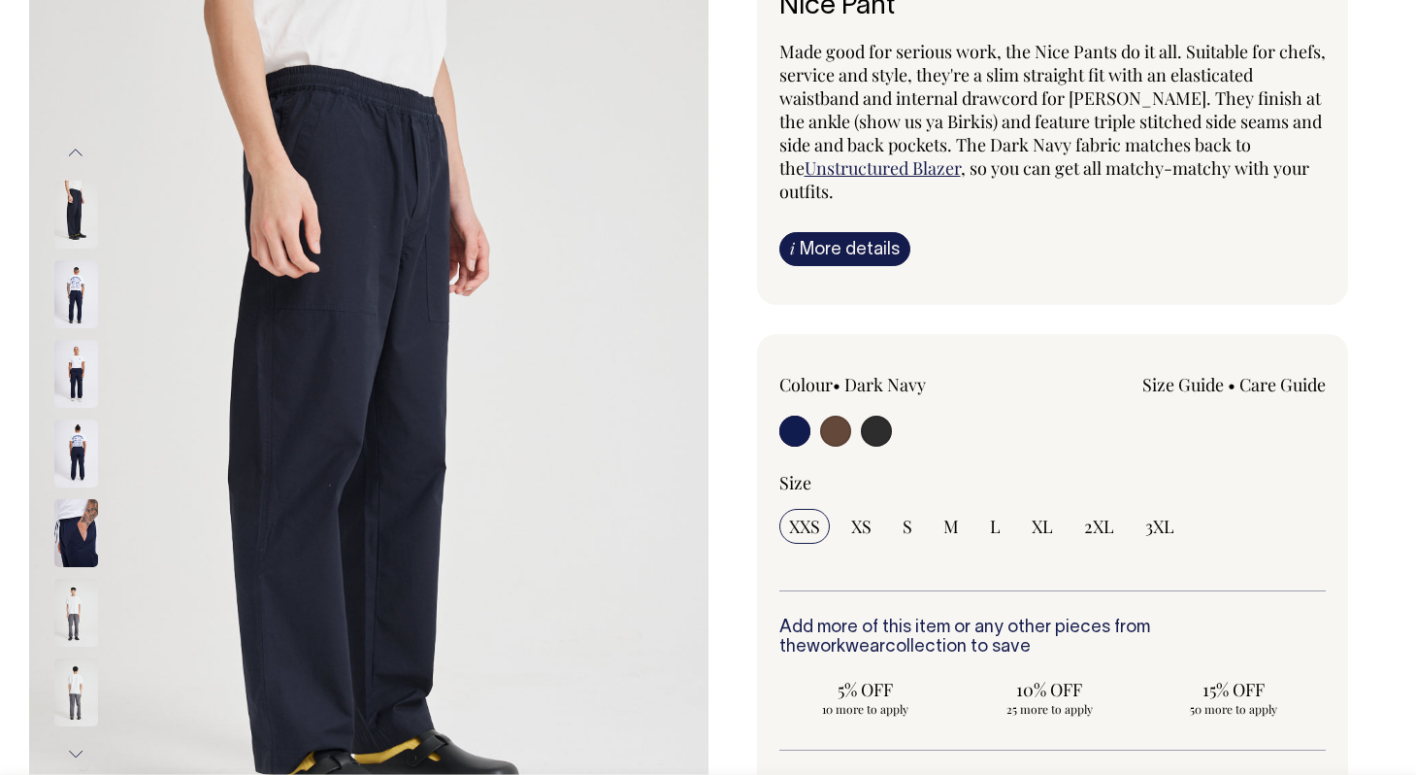
click at [67, 269] on img at bounding box center [76, 294] width 44 height 68
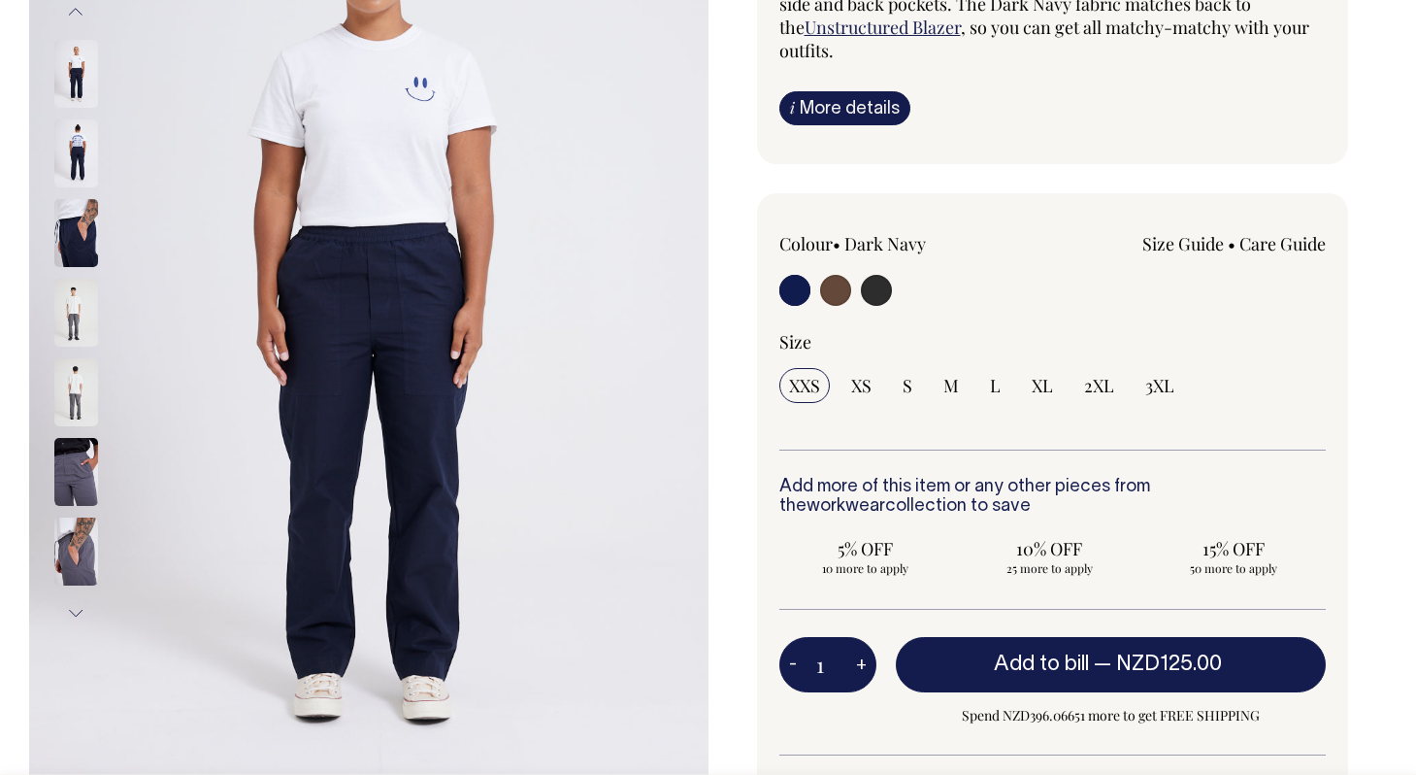
scroll to position [327, 0]
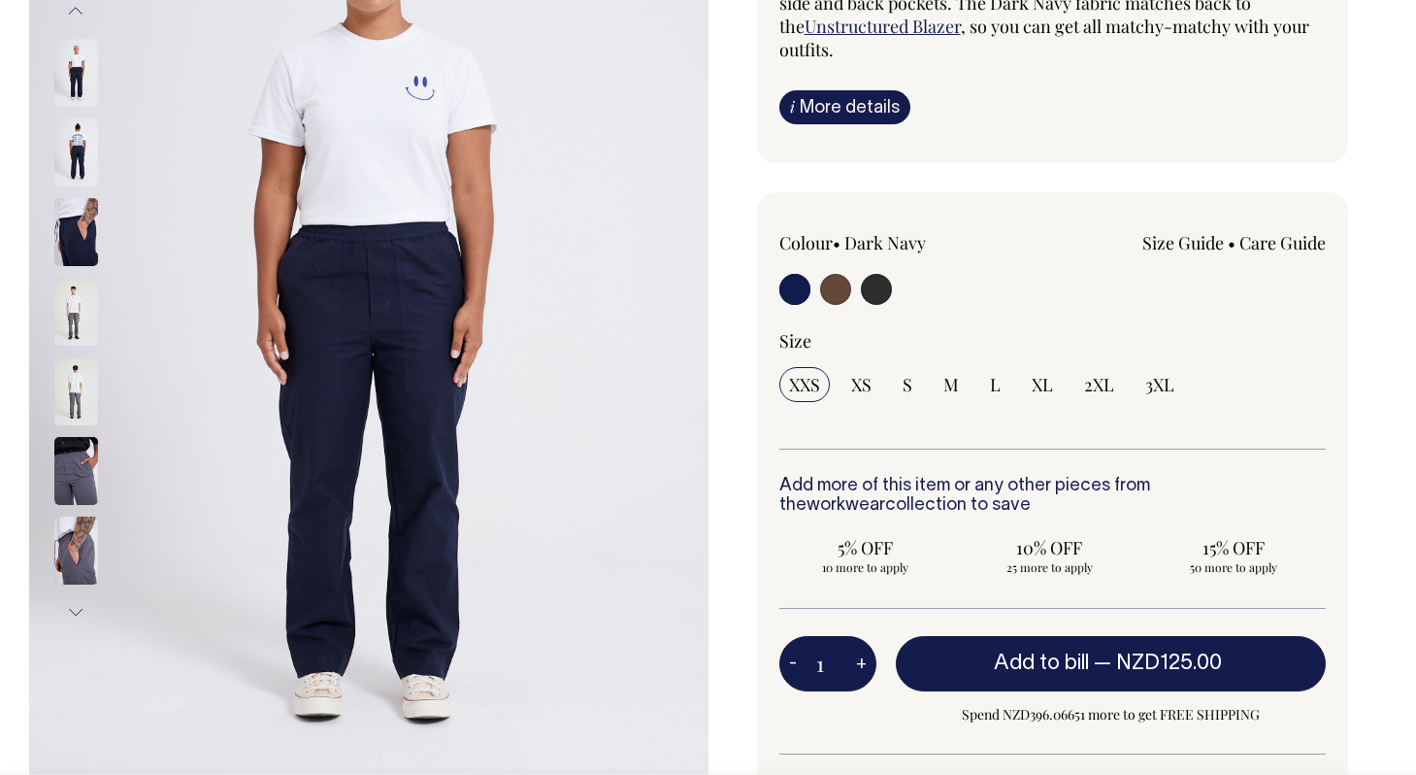
click at [70, 209] on img at bounding box center [76, 232] width 44 height 68
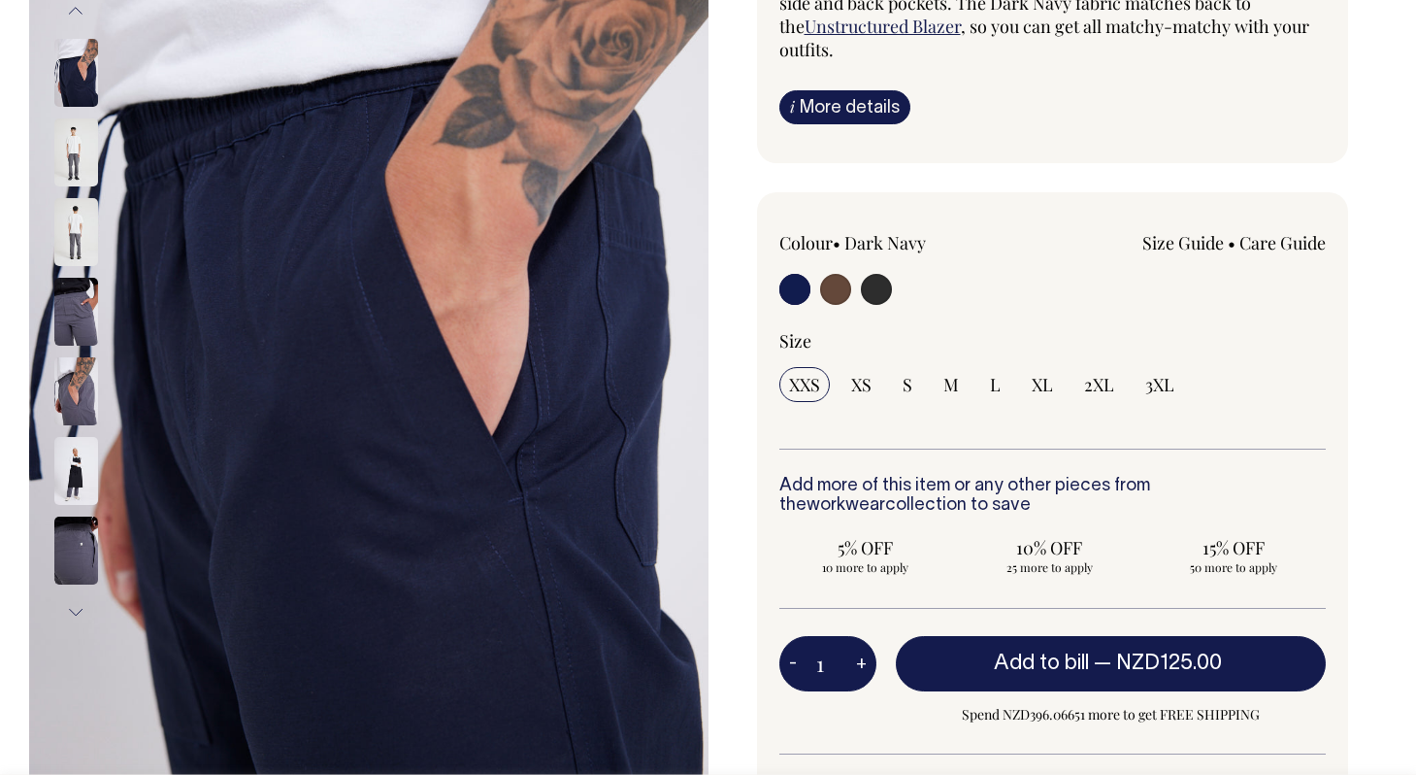
click at [81, 173] on img at bounding box center [76, 152] width 44 height 68
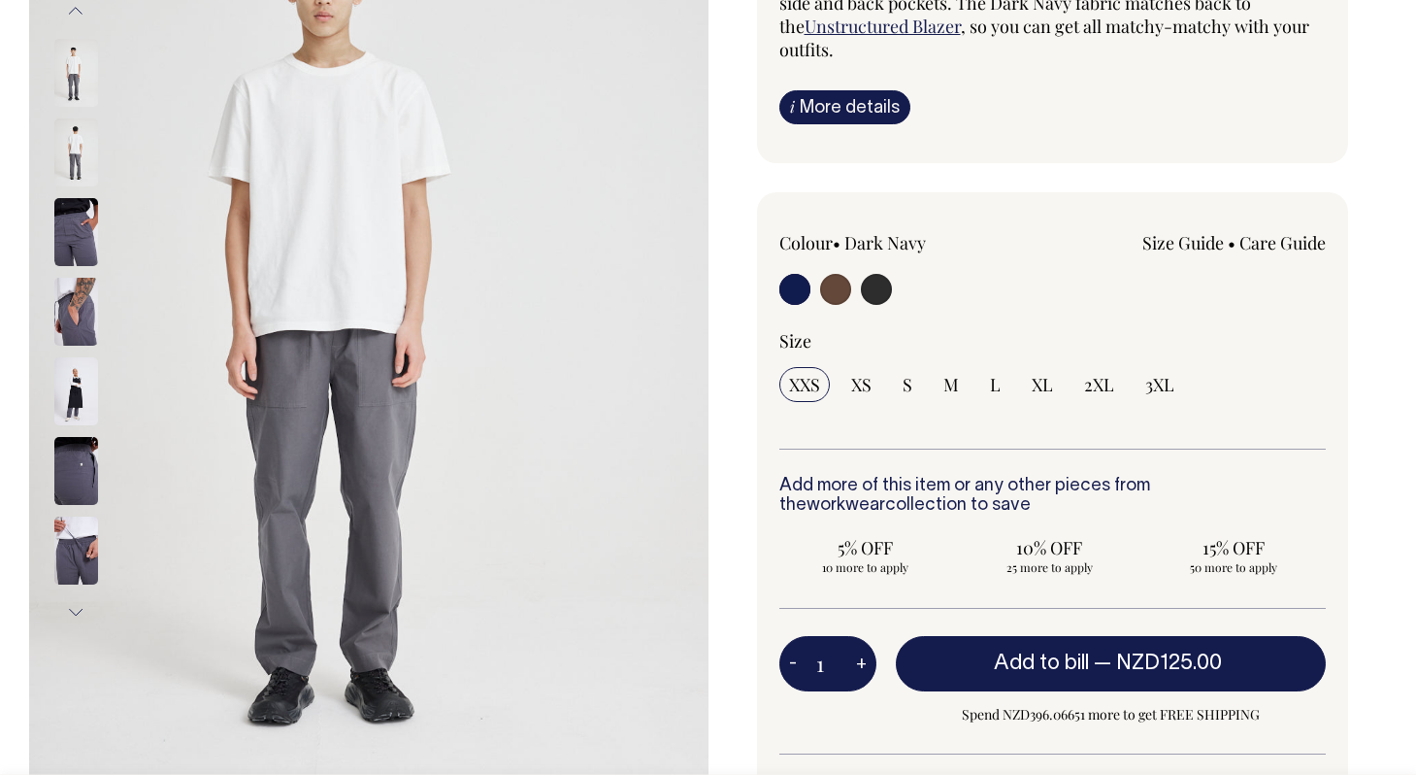
click at [81, 173] on img at bounding box center [76, 152] width 44 height 68
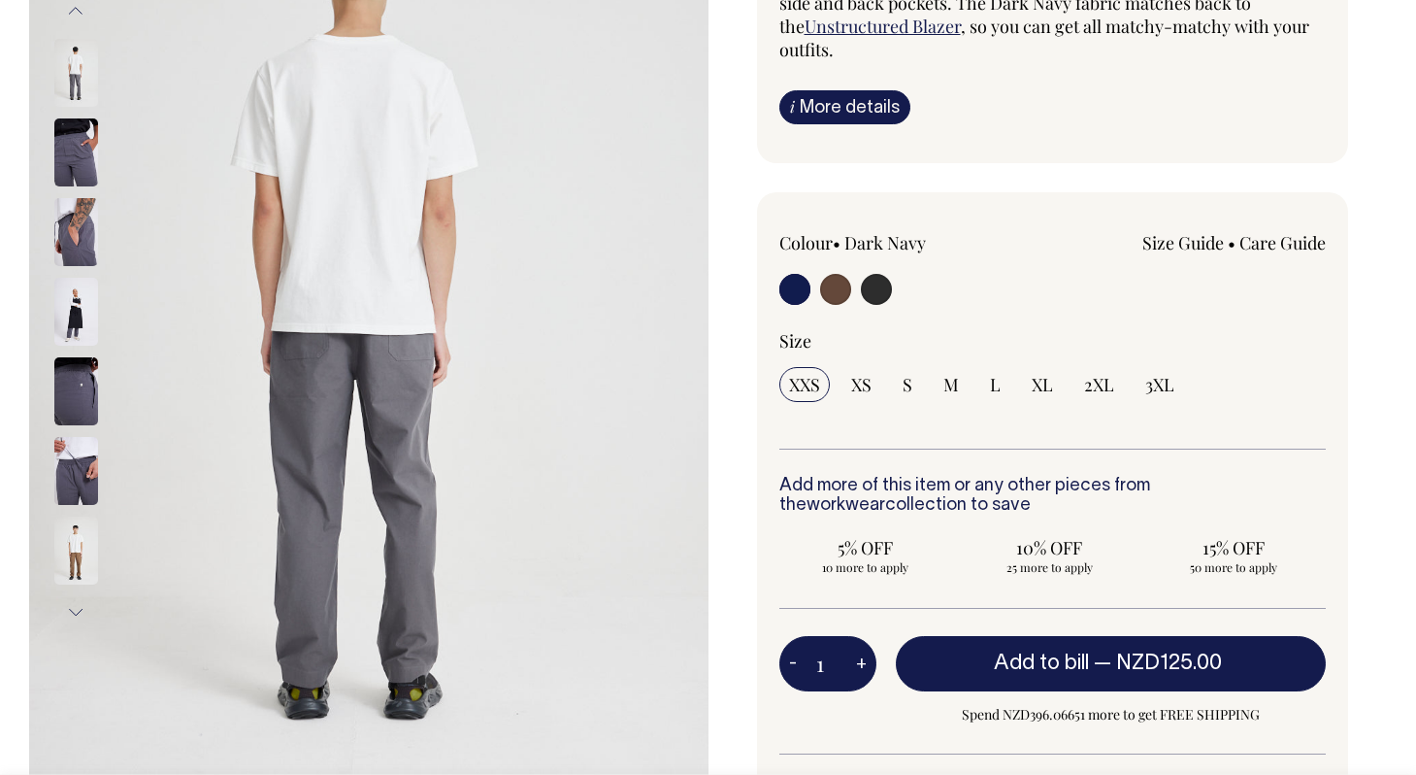
click at [81, 173] on img at bounding box center [76, 152] width 44 height 68
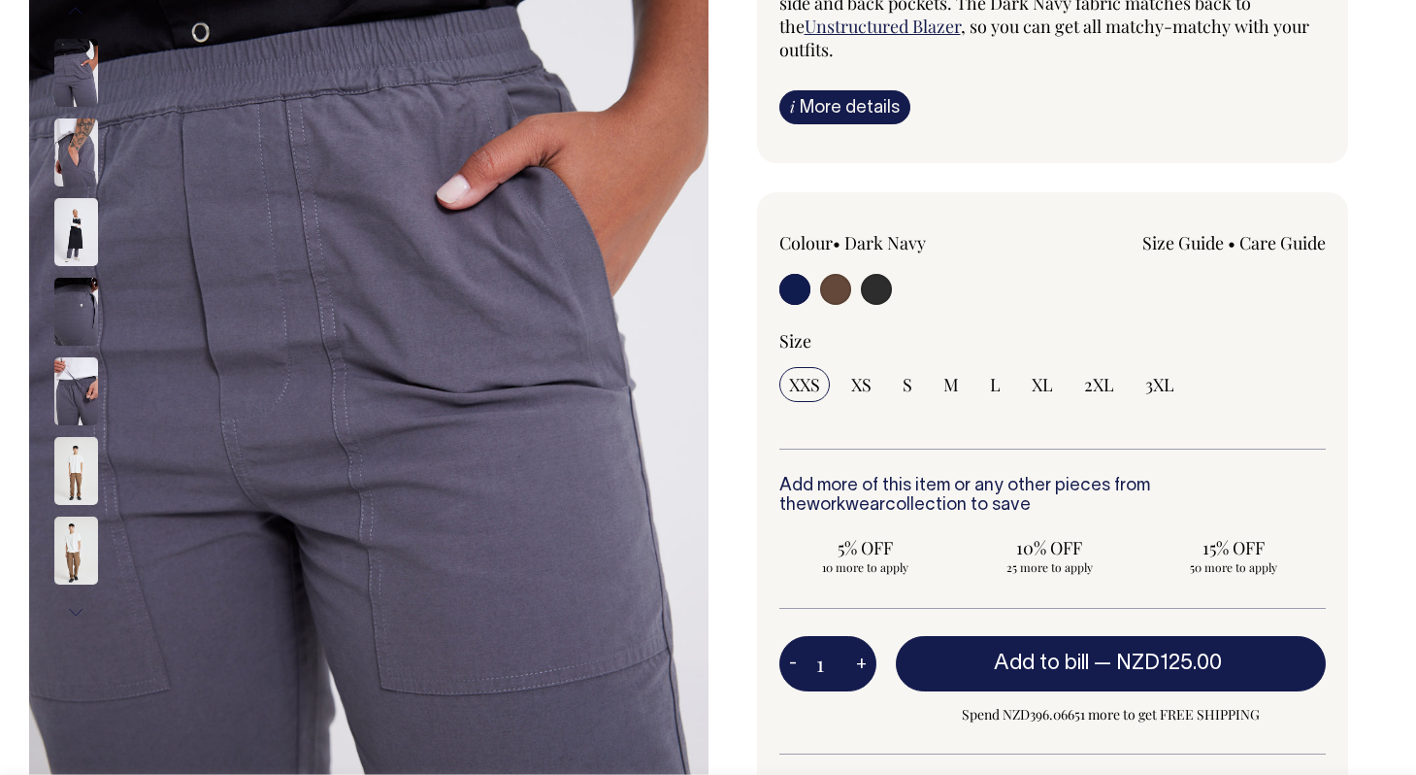
click at [81, 173] on img at bounding box center [76, 152] width 44 height 68
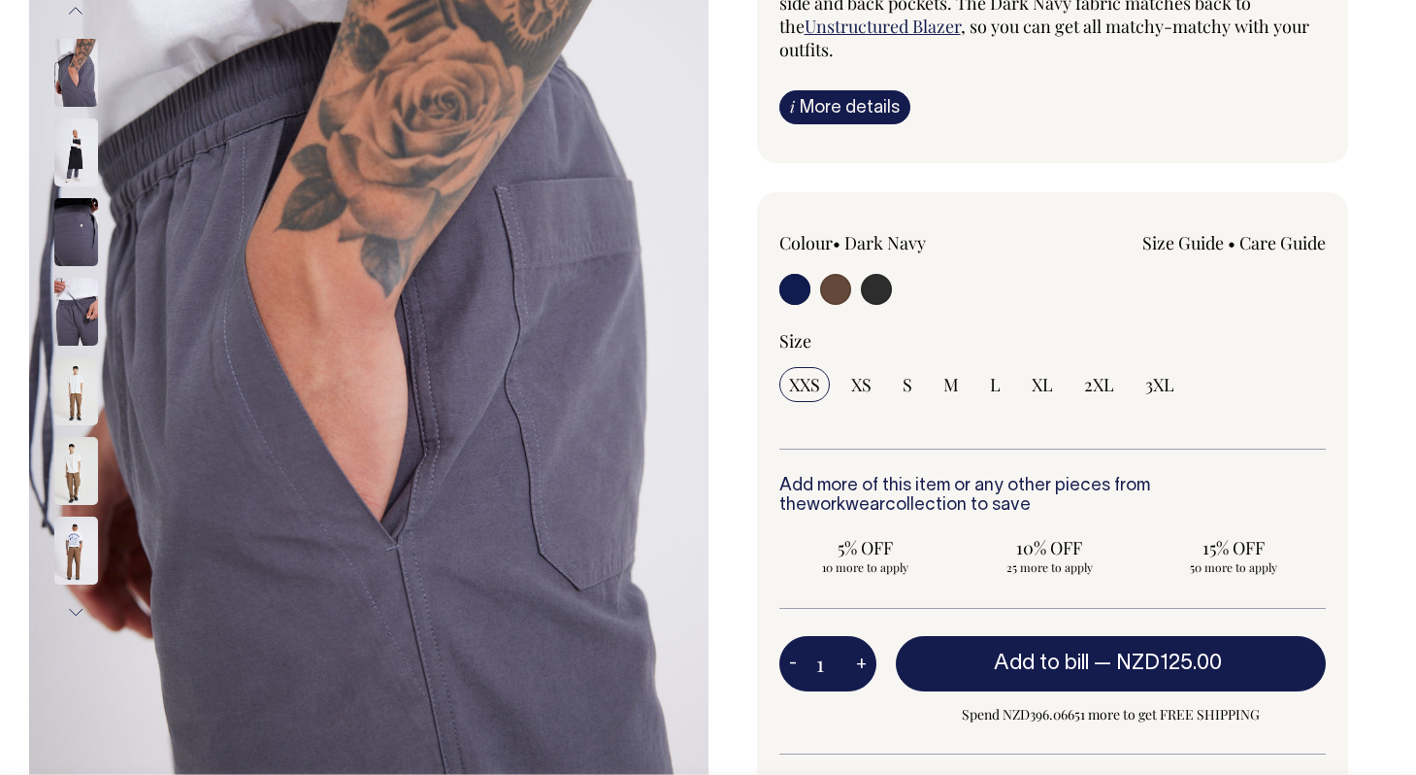
click at [81, 173] on img at bounding box center [76, 152] width 44 height 68
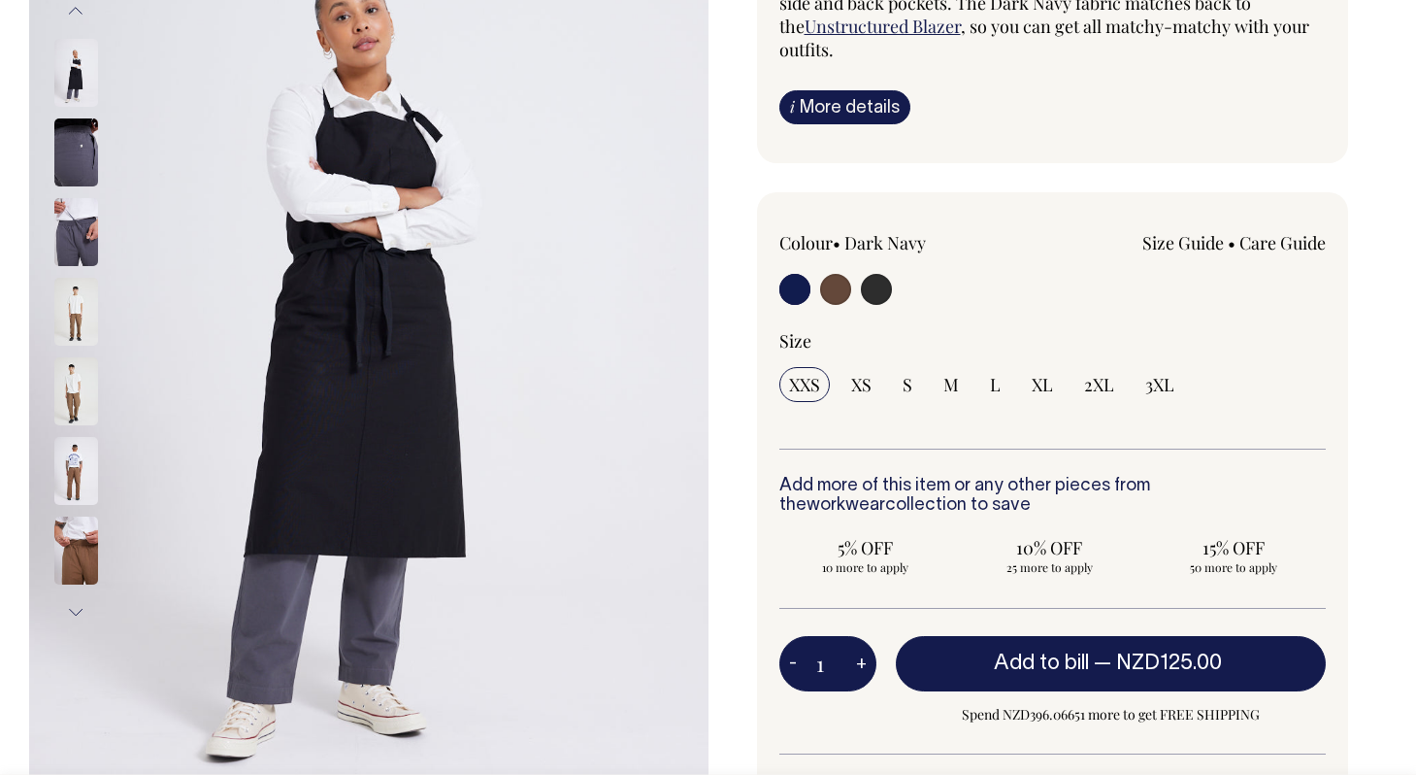
click at [81, 173] on img at bounding box center [76, 152] width 44 height 68
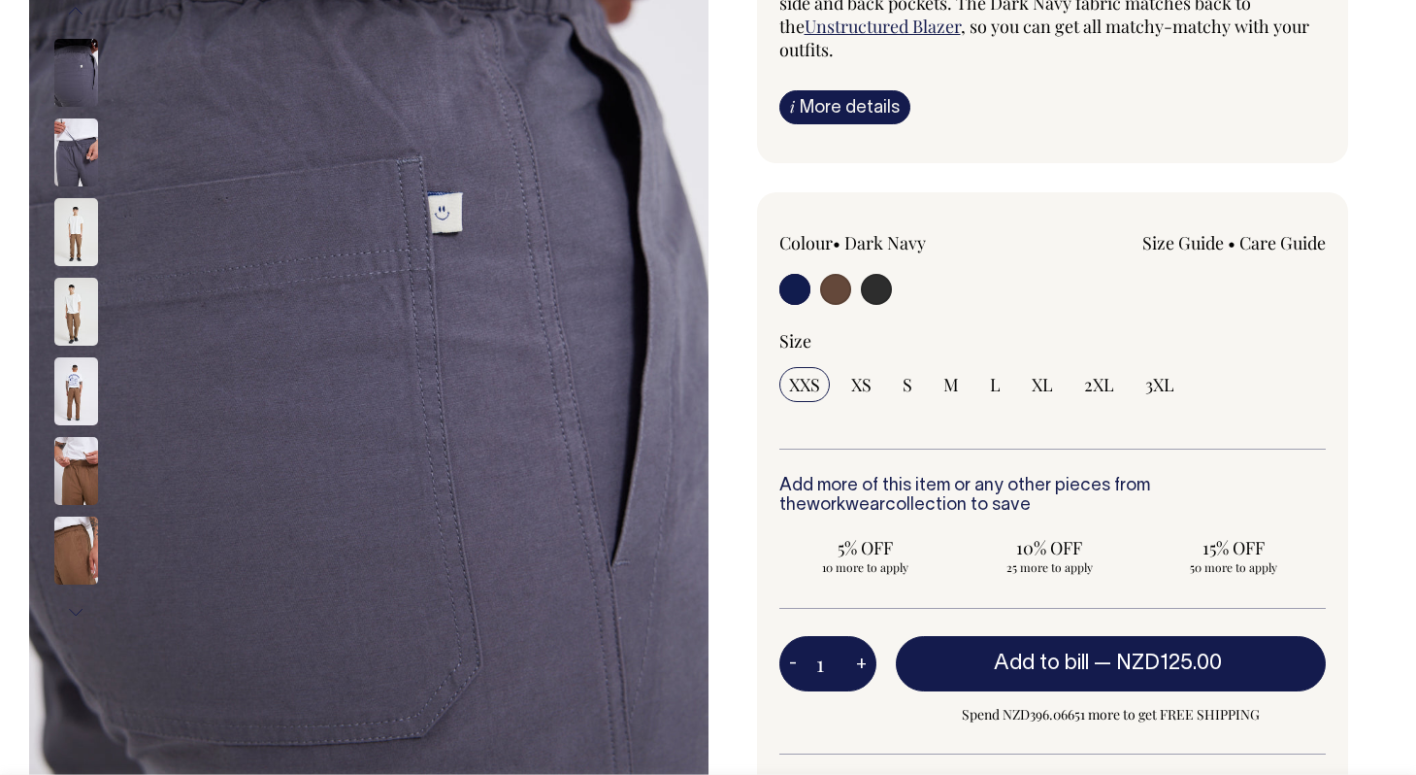
click at [81, 173] on img at bounding box center [76, 152] width 44 height 68
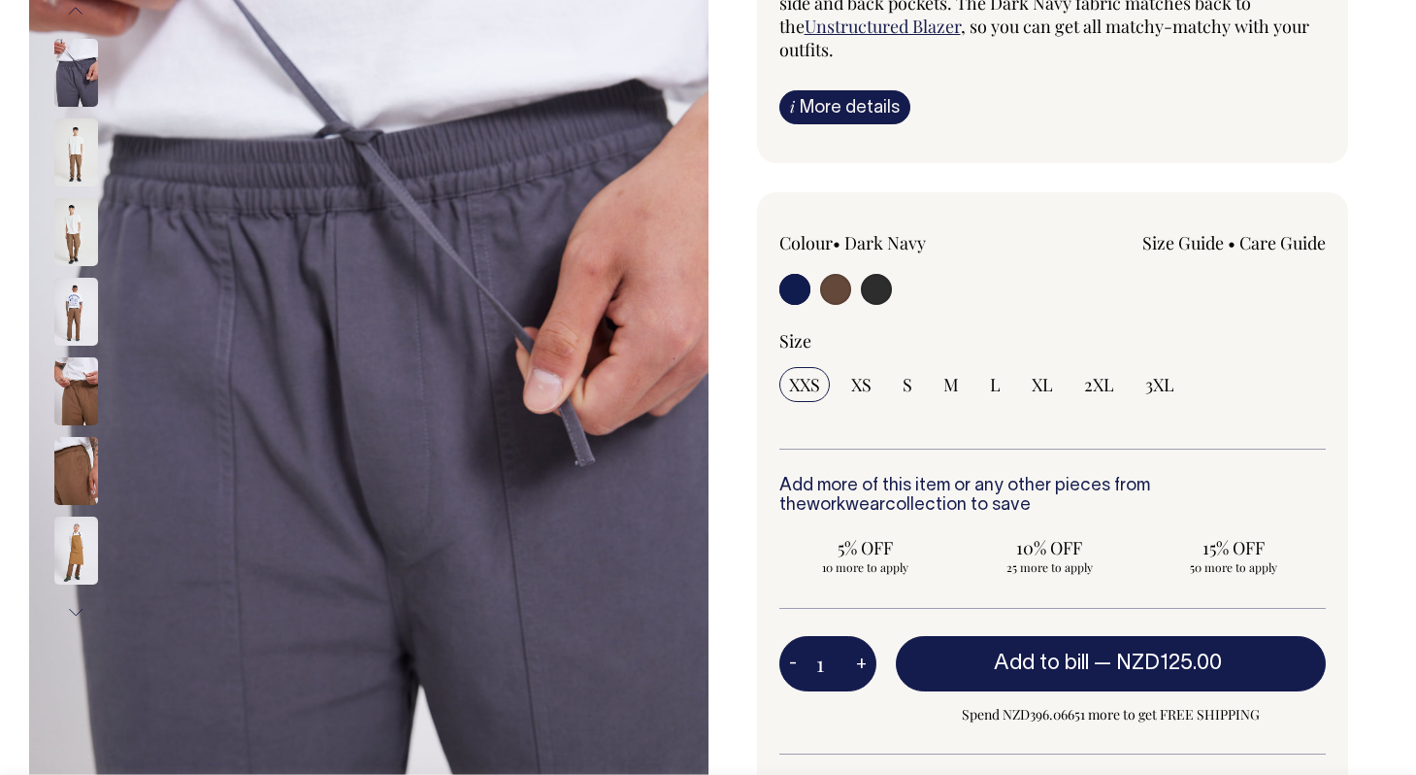
click at [81, 173] on img at bounding box center [76, 152] width 44 height 68
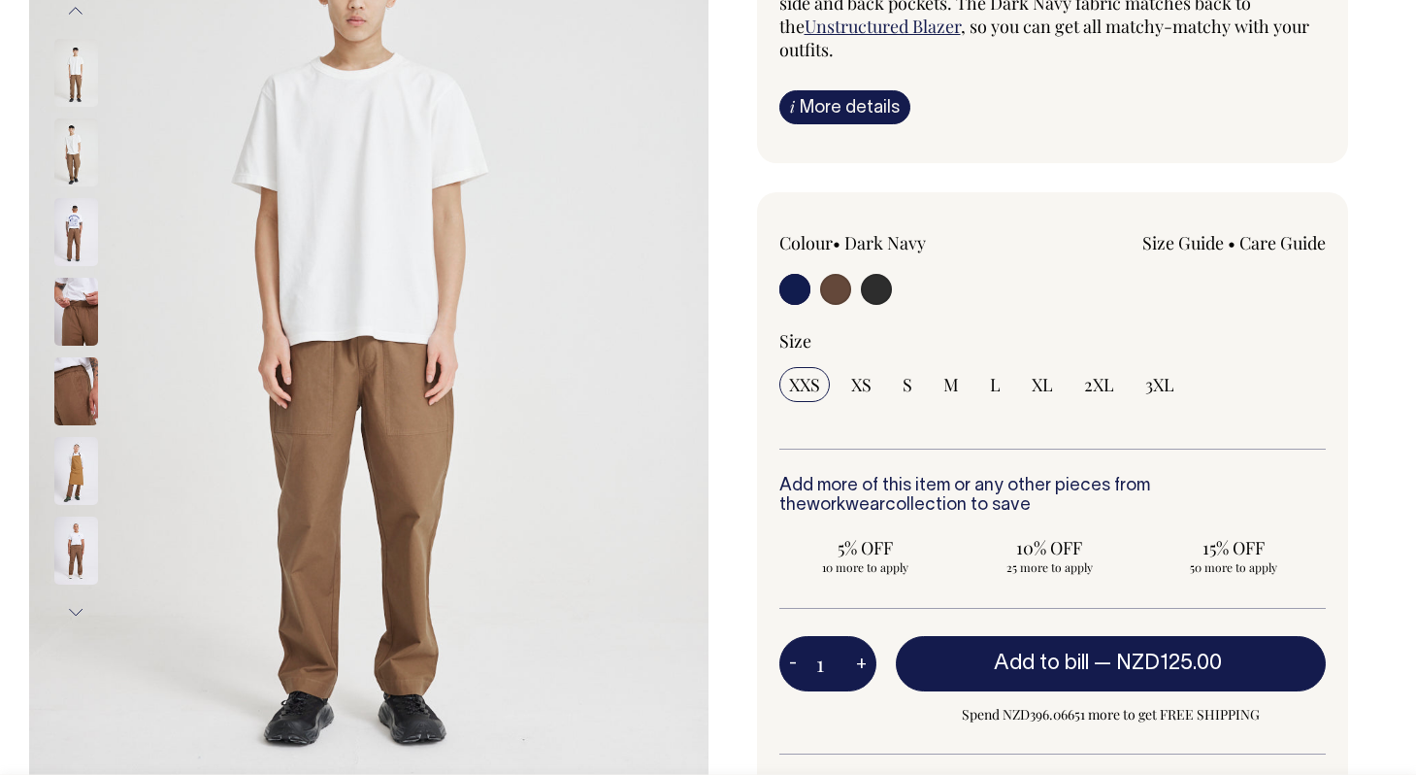
click at [81, 173] on img at bounding box center [76, 152] width 44 height 68
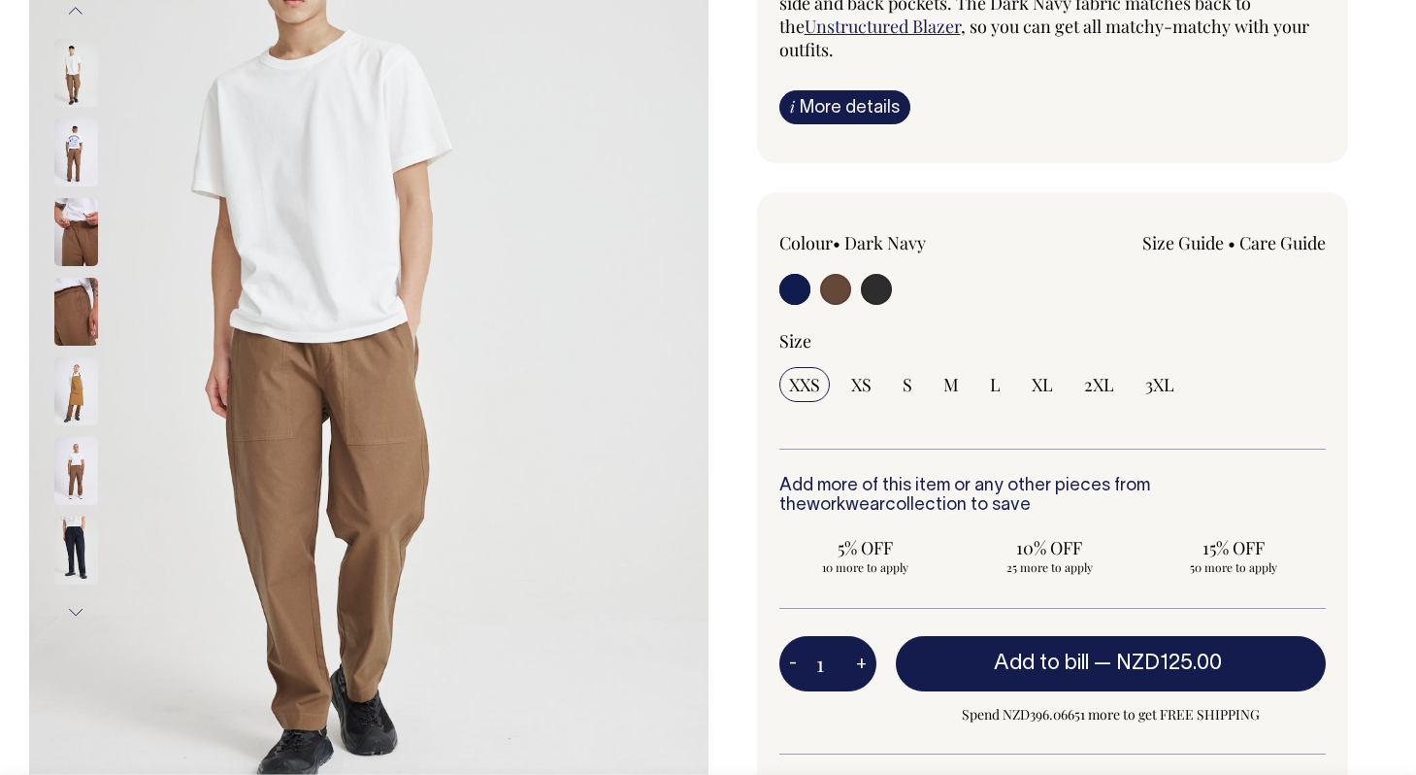
click at [81, 173] on img at bounding box center [76, 152] width 44 height 68
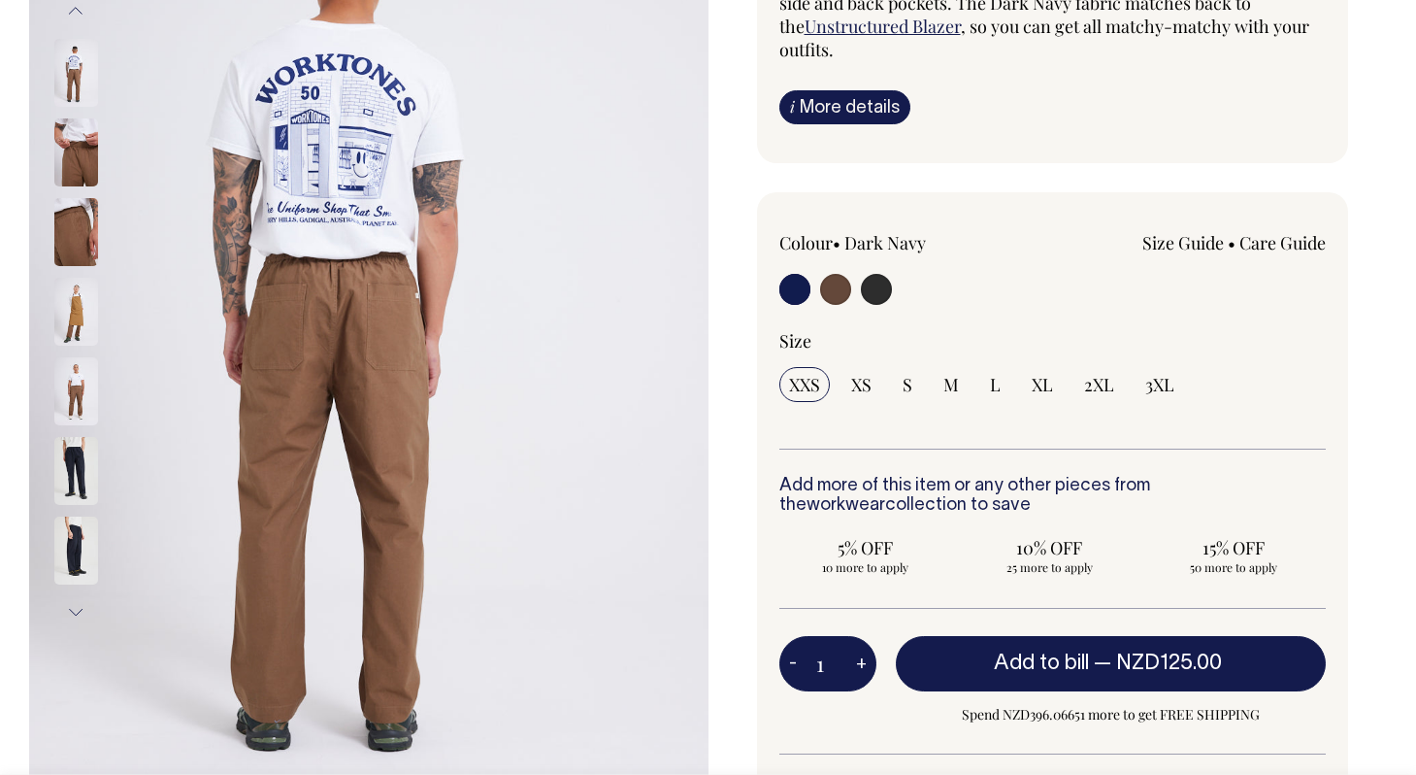
click at [81, 173] on img at bounding box center [76, 152] width 44 height 68
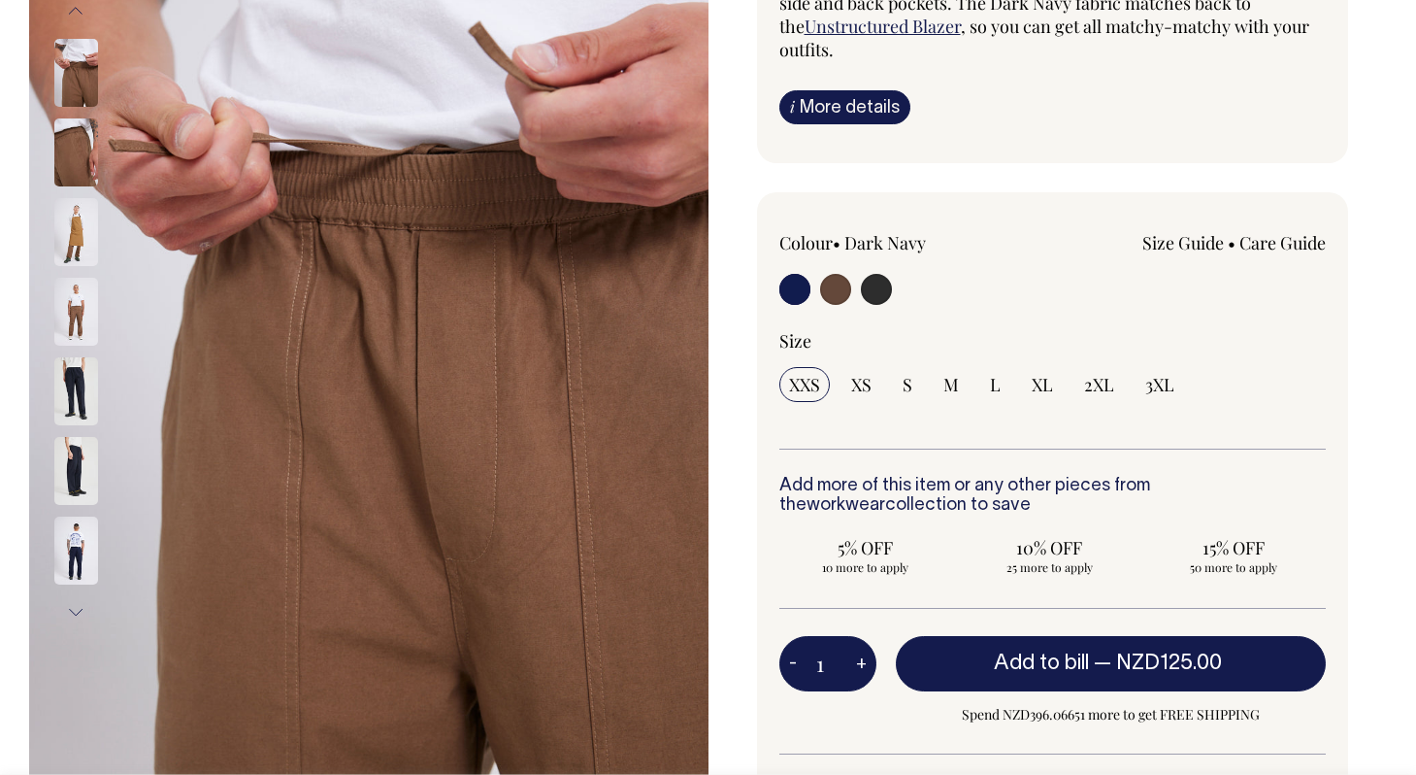
click at [81, 173] on img at bounding box center [76, 152] width 44 height 68
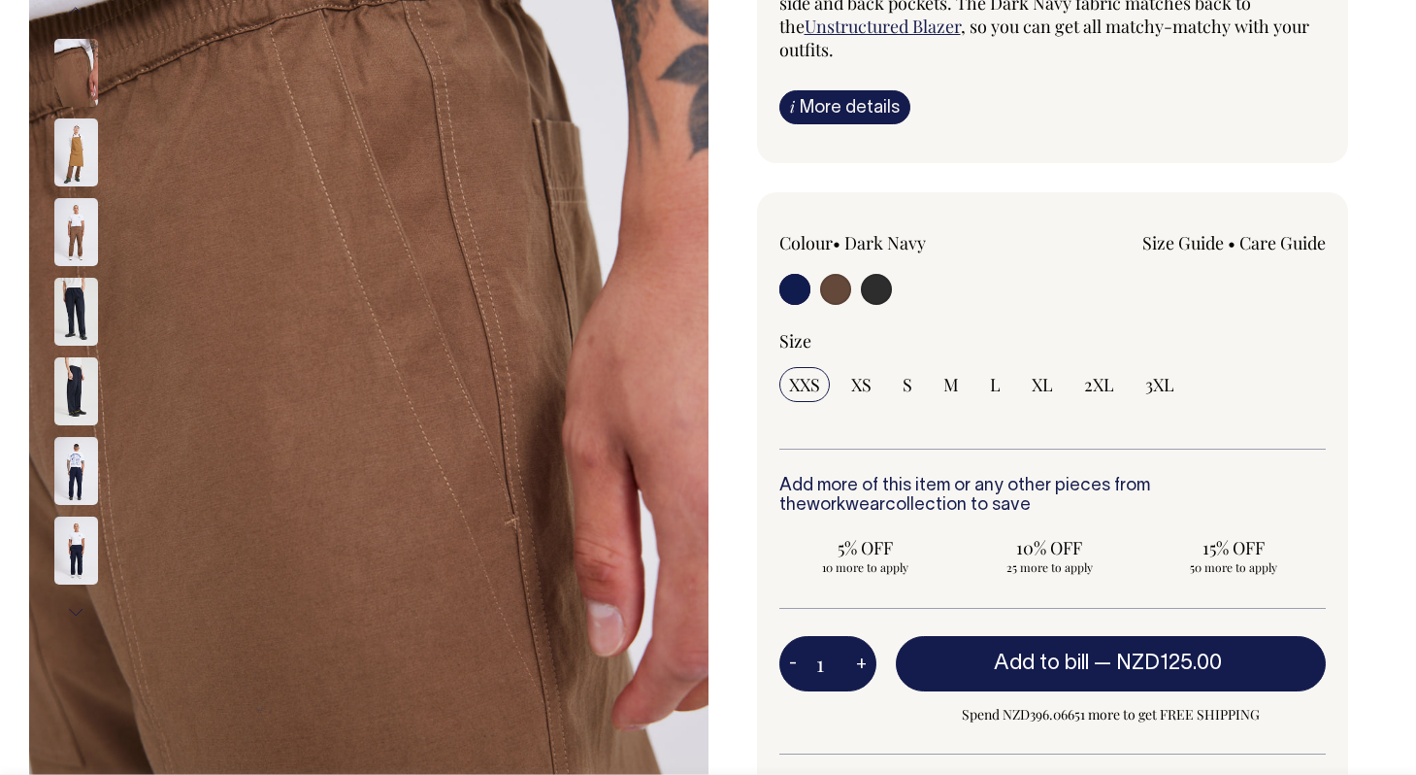
click at [81, 173] on img at bounding box center [76, 152] width 44 height 68
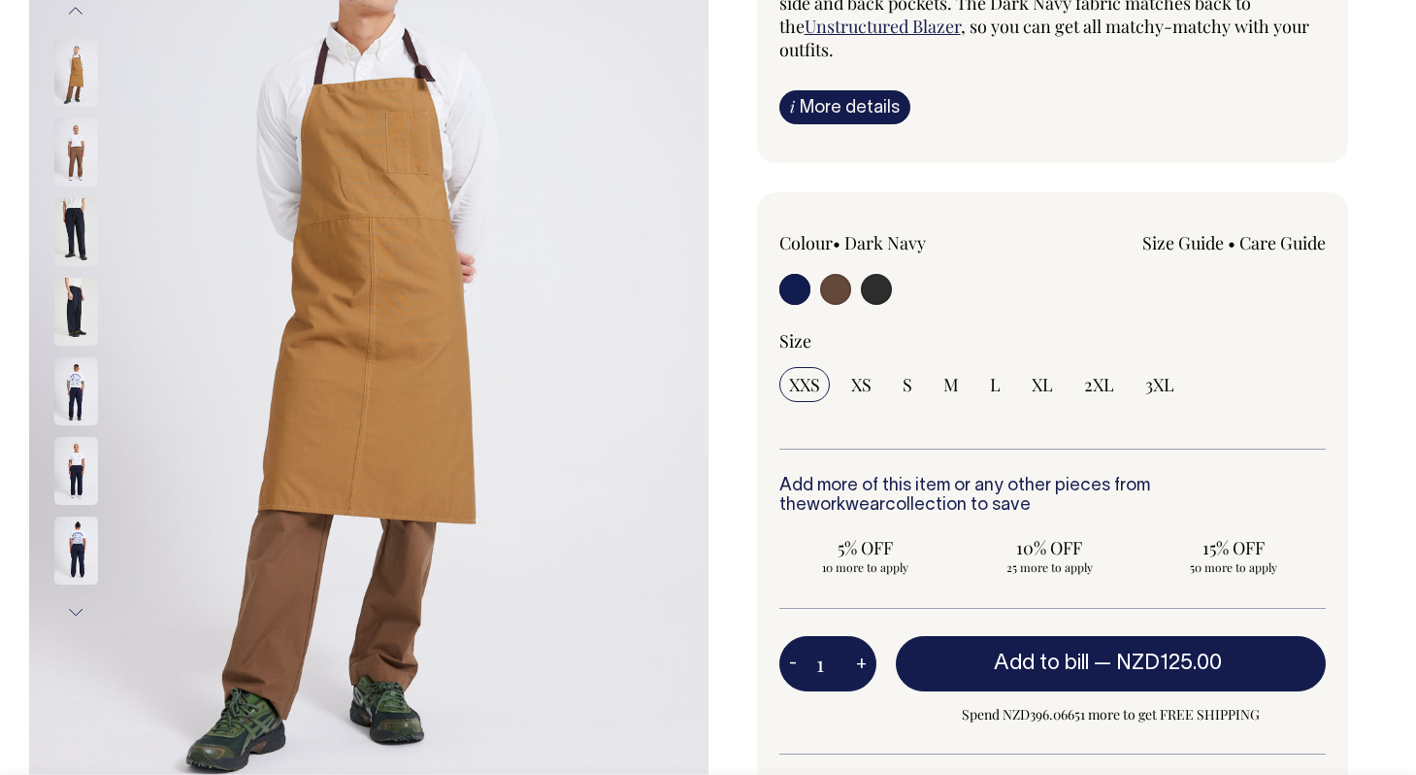
click at [81, 173] on img at bounding box center [76, 152] width 44 height 68
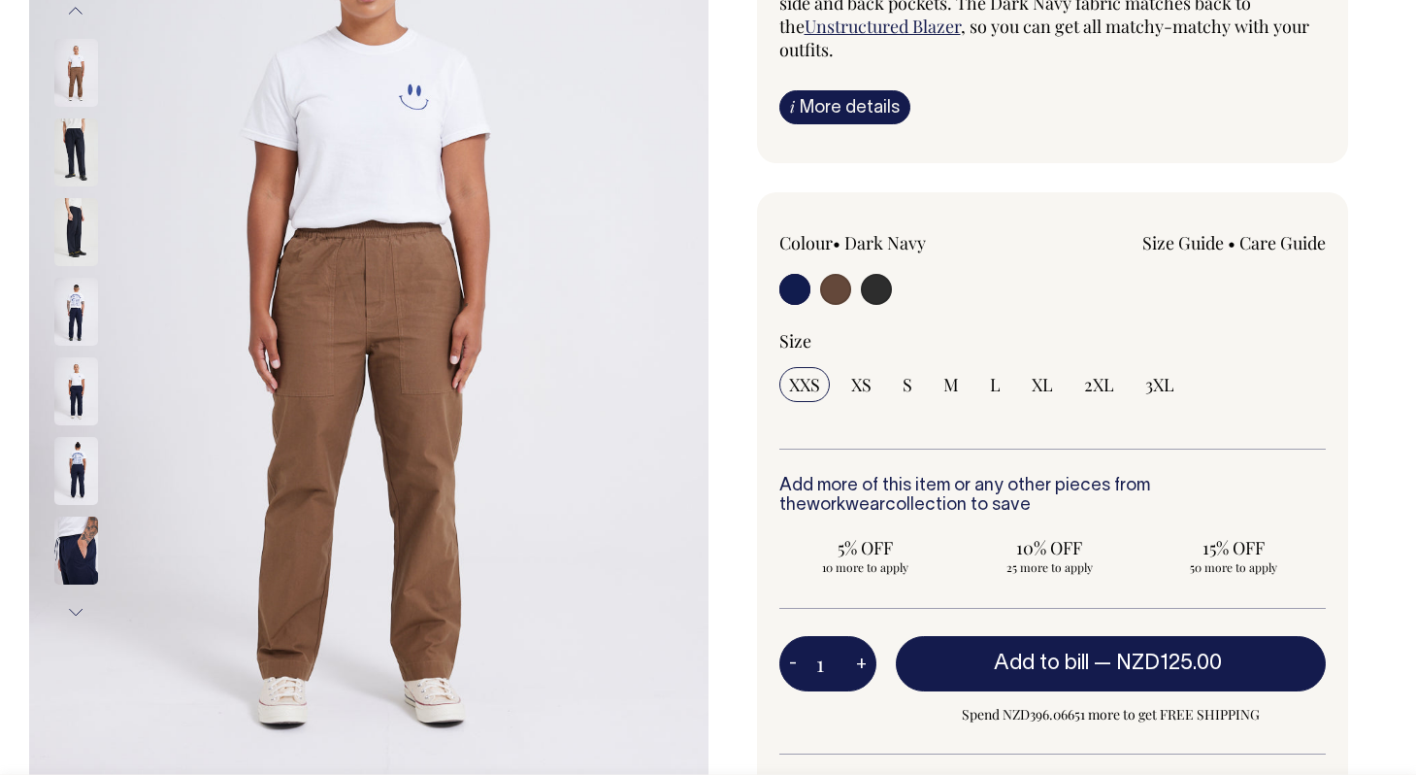
click at [81, 173] on img at bounding box center [76, 152] width 44 height 68
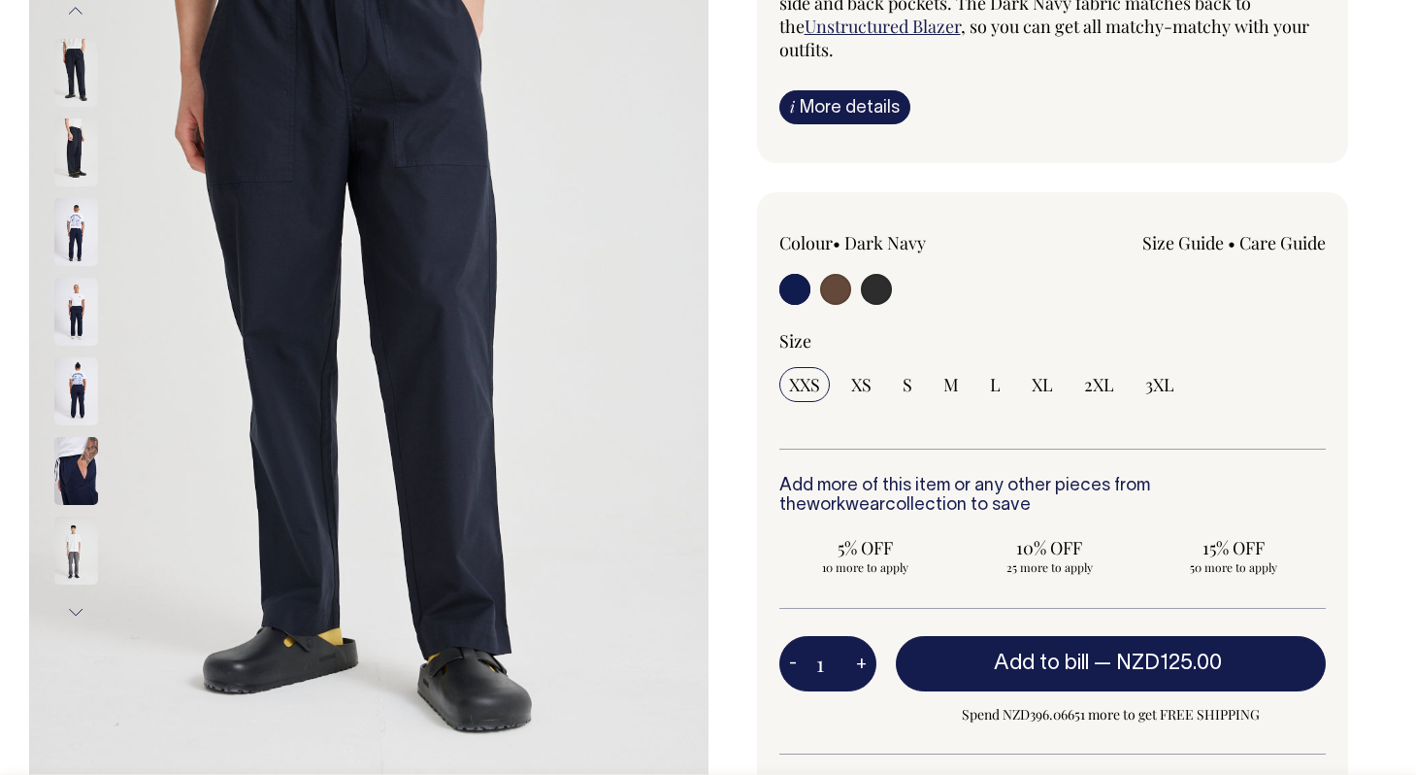
click at [78, 161] on img at bounding box center [76, 152] width 44 height 68
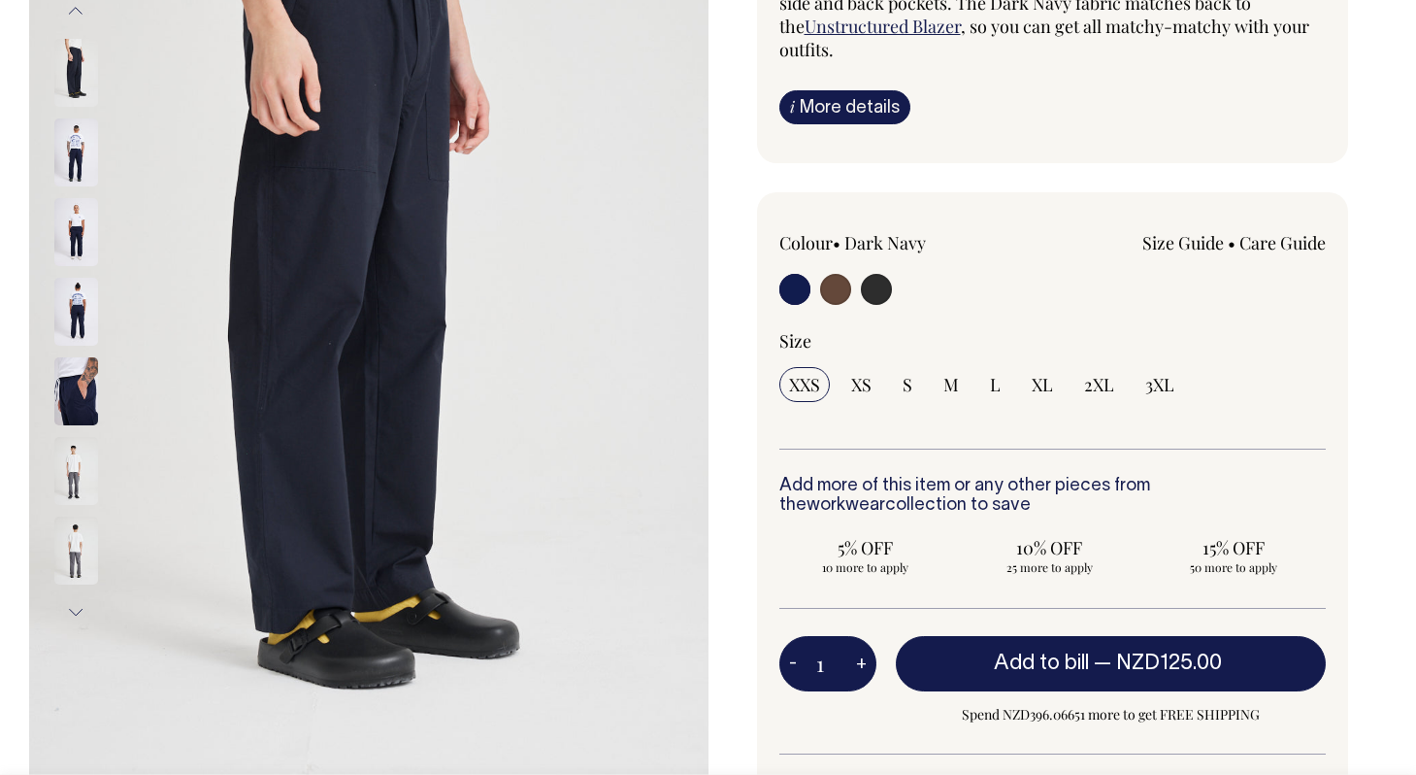
click at [78, 161] on img at bounding box center [76, 152] width 44 height 68
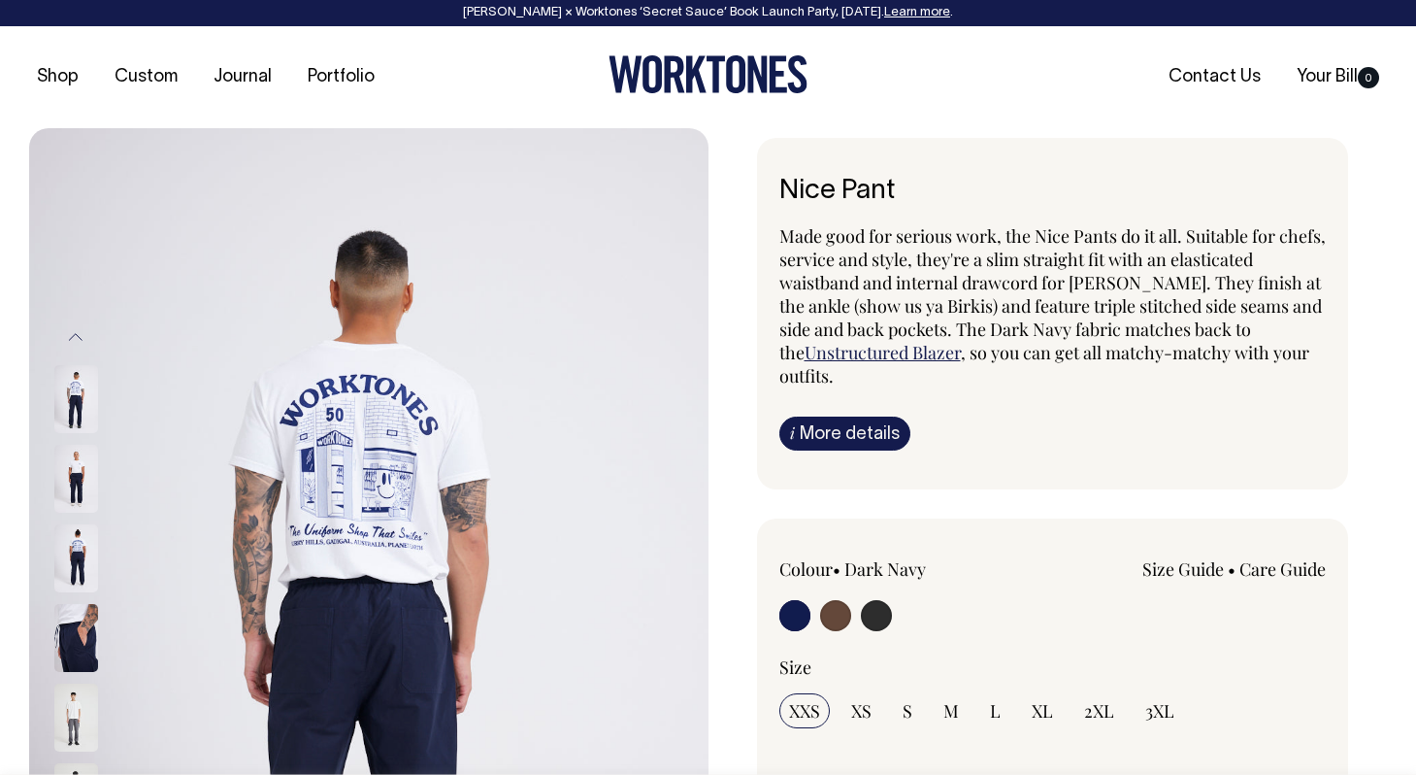
scroll to position [0, 0]
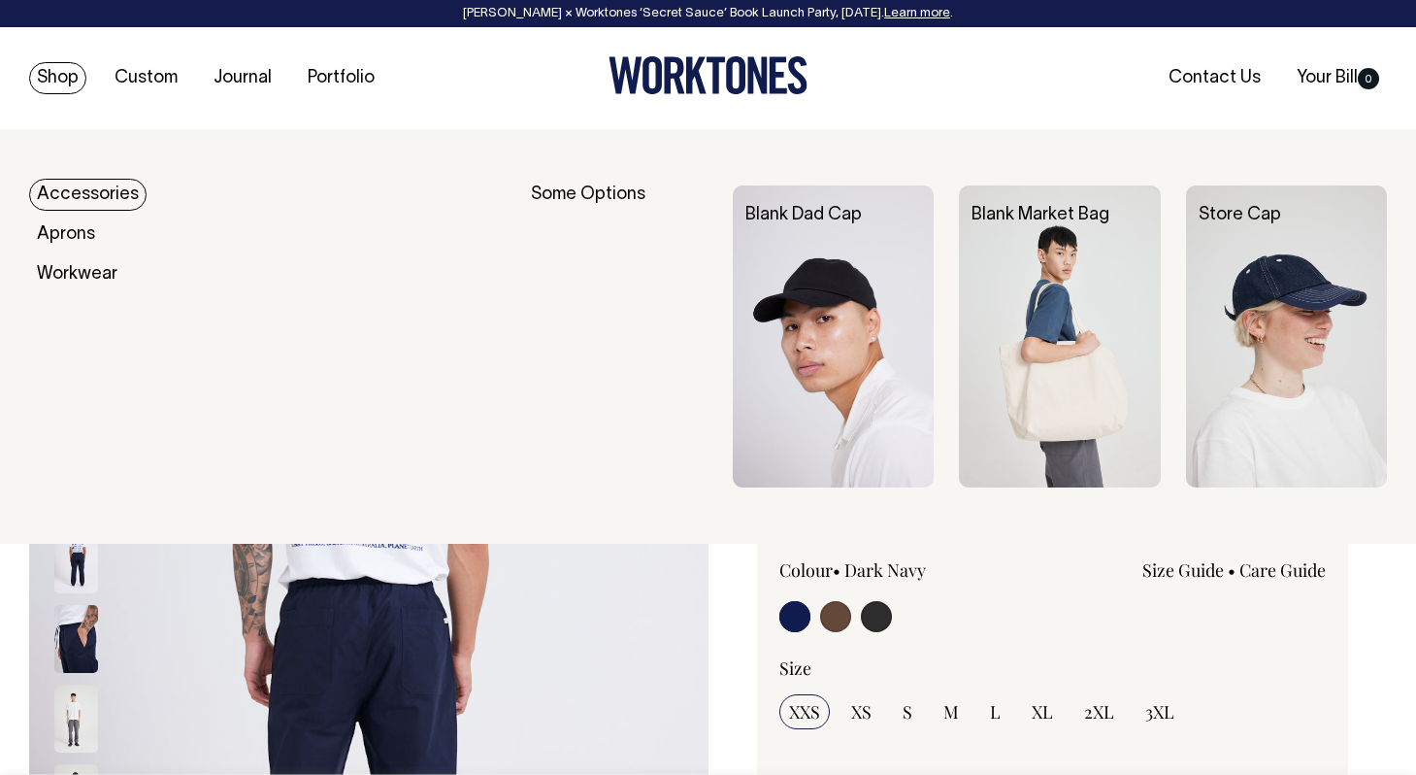
click at [55, 77] on link "Shop" at bounding box center [57, 78] width 57 height 32
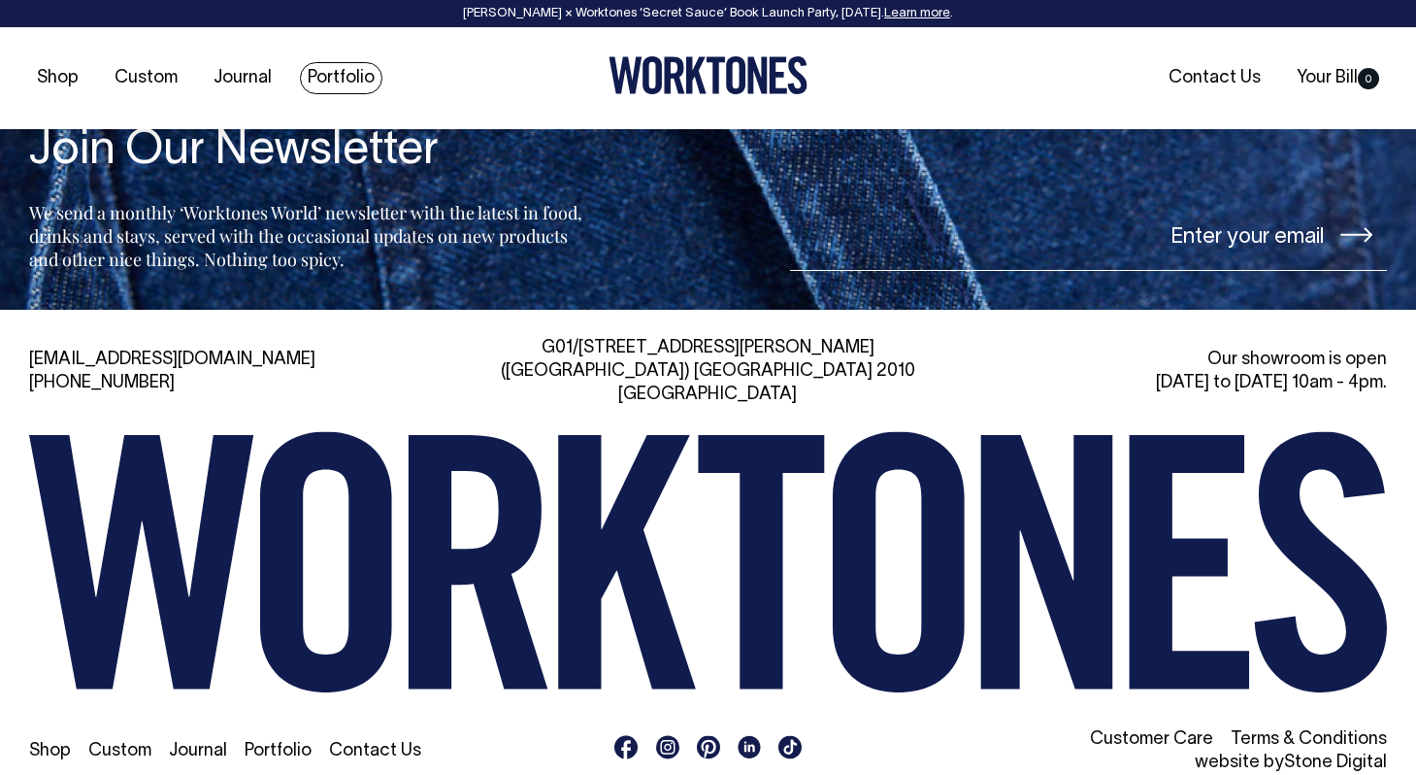
scroll to position [4142, 0]
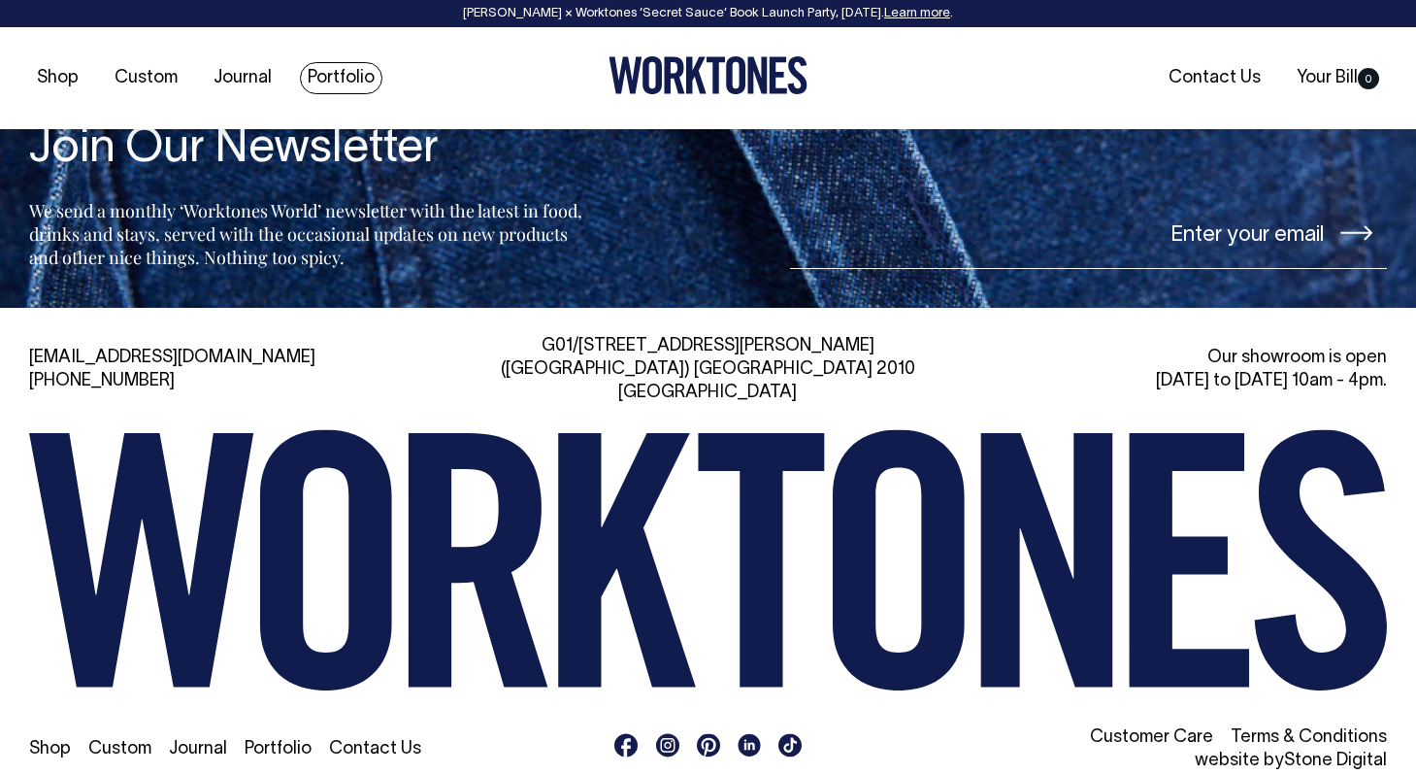
click at [333, 80] on link "Portfolio" at bounding box center [341, 78] width 83 height 32
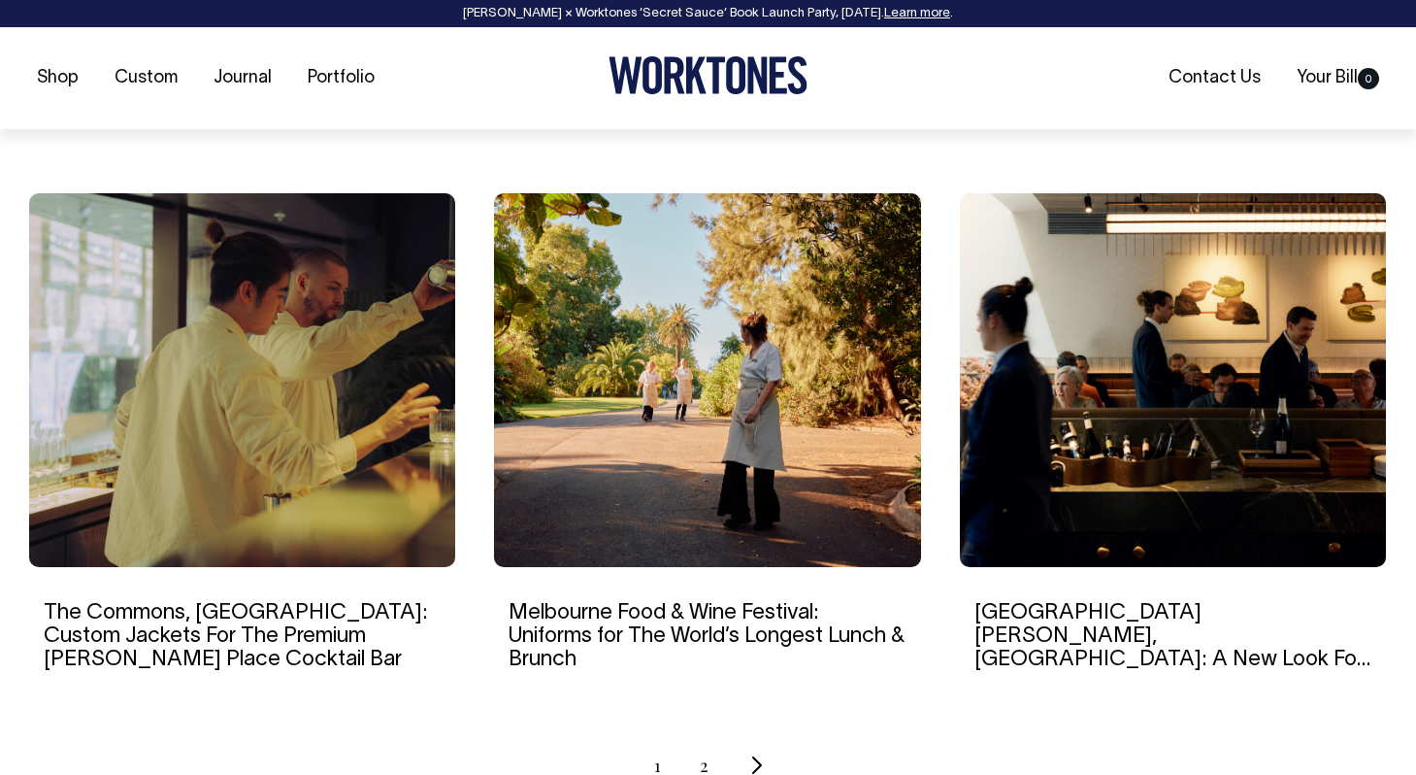
scroll to position [1768, 0]
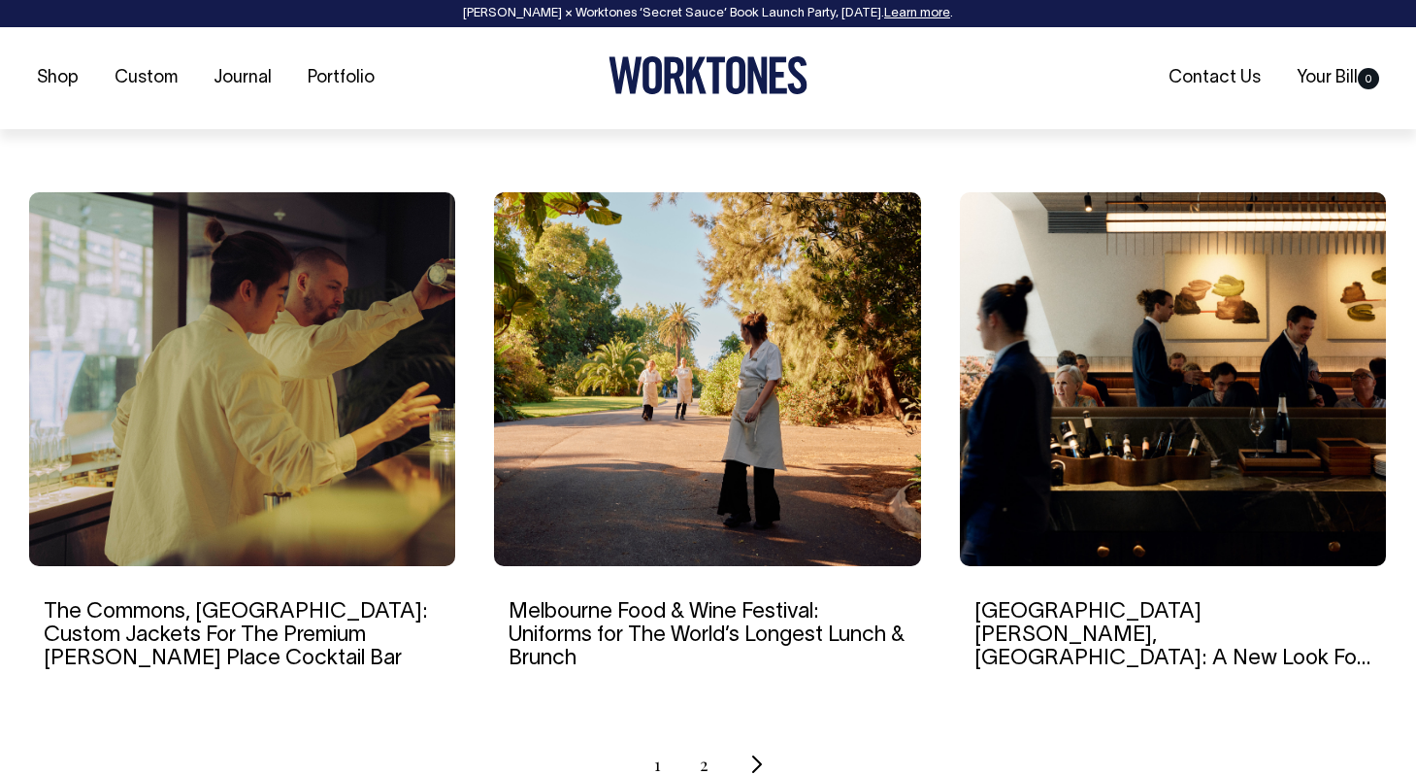
click at [282, 350] on img at bounding box center [242, 379] width 426 height 374
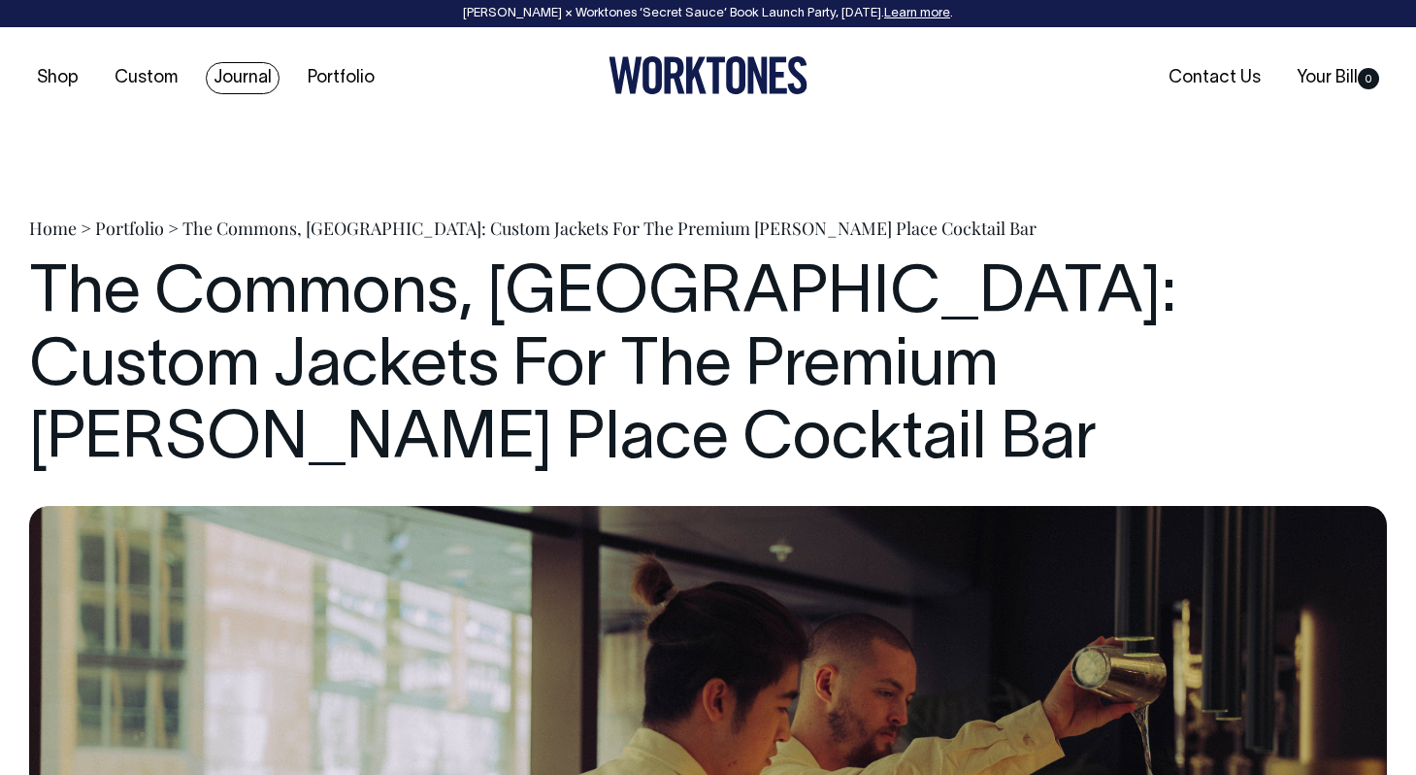
click at [231, 80] on link "Journal" at bounding box center [243, 78] width 74 height 32
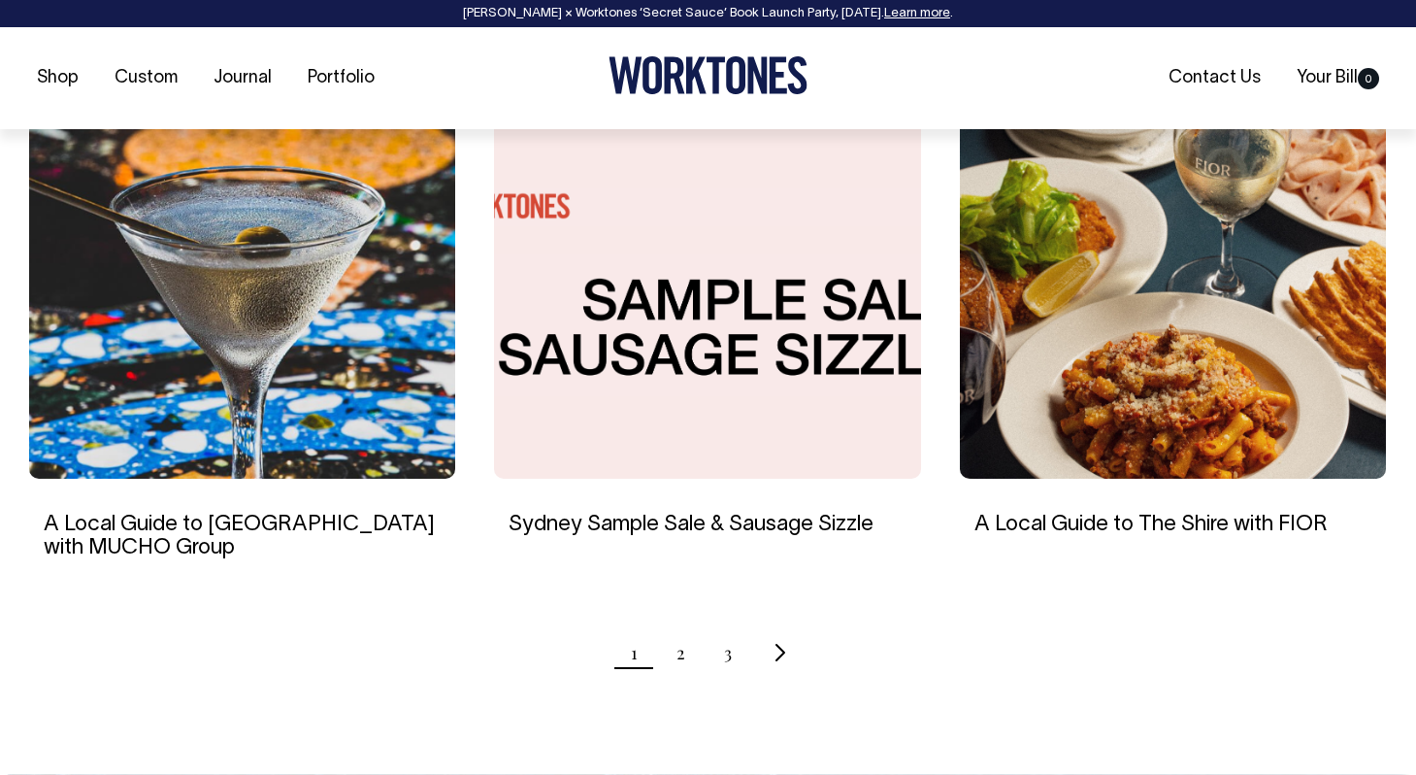
scroll to position [1810, 0]
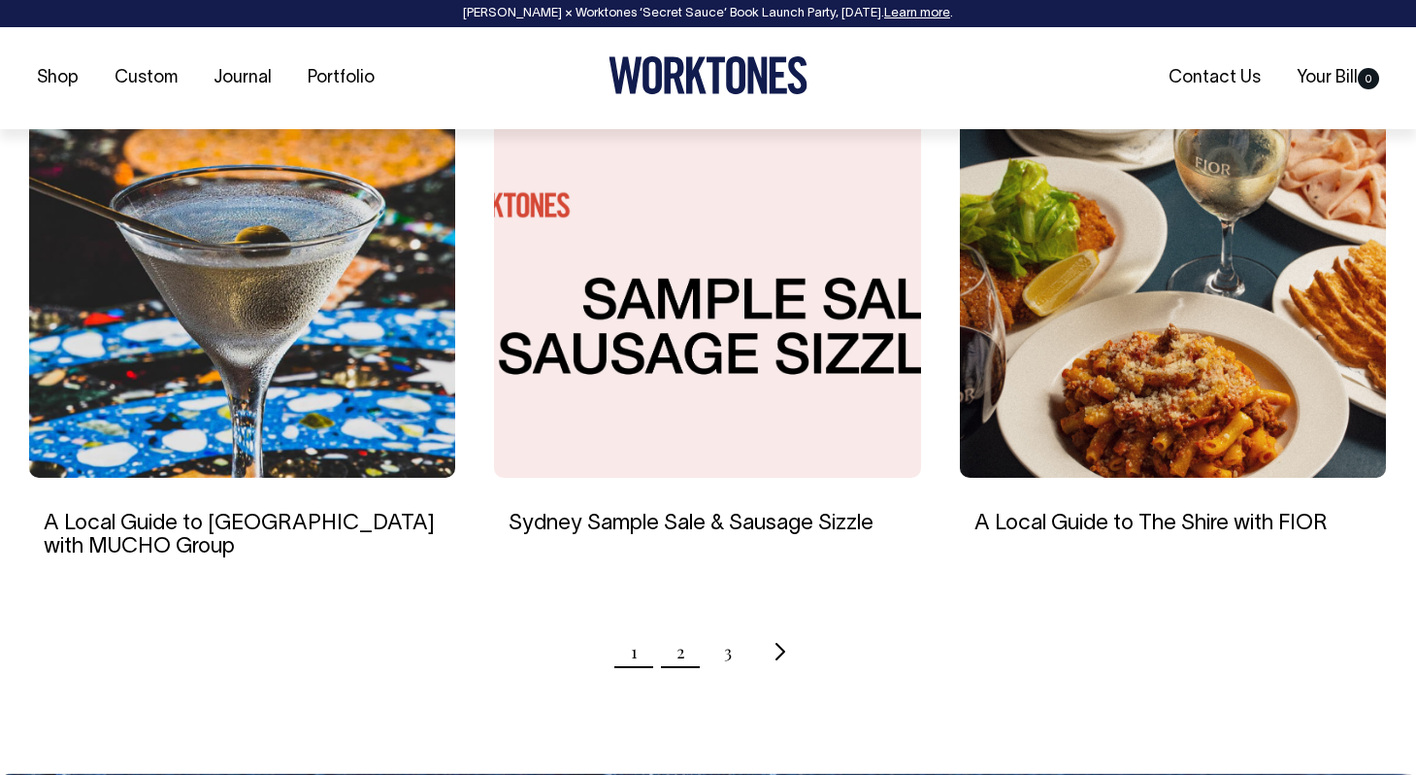
click at [681, 658] on link "2" at bounding box center [681, 651] width 9 height 49
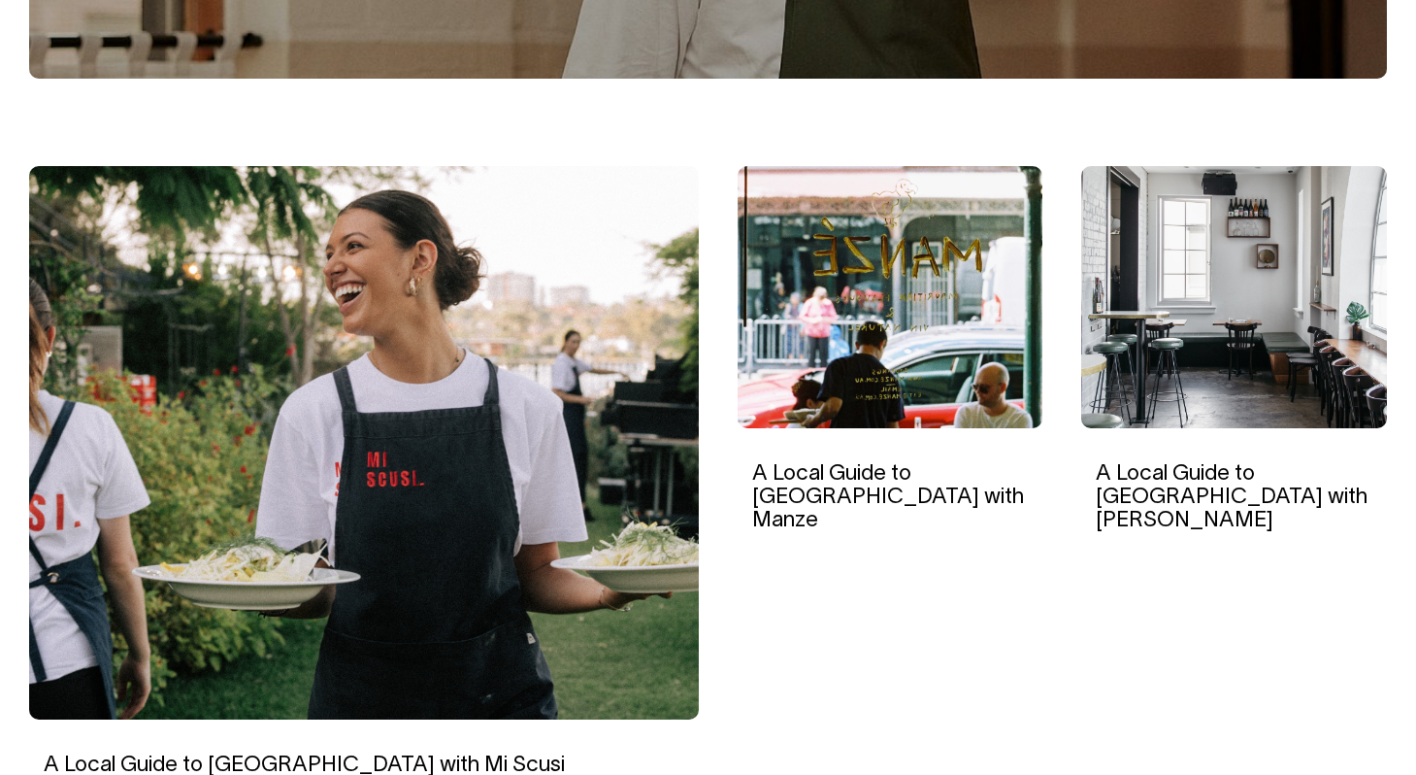
scroll to position [544, 0]
click at [904, 302] on img at bounding box center [891, 297] width 306 height 262
